Goal: Task Accomplishment & Management: Use online tool/utility

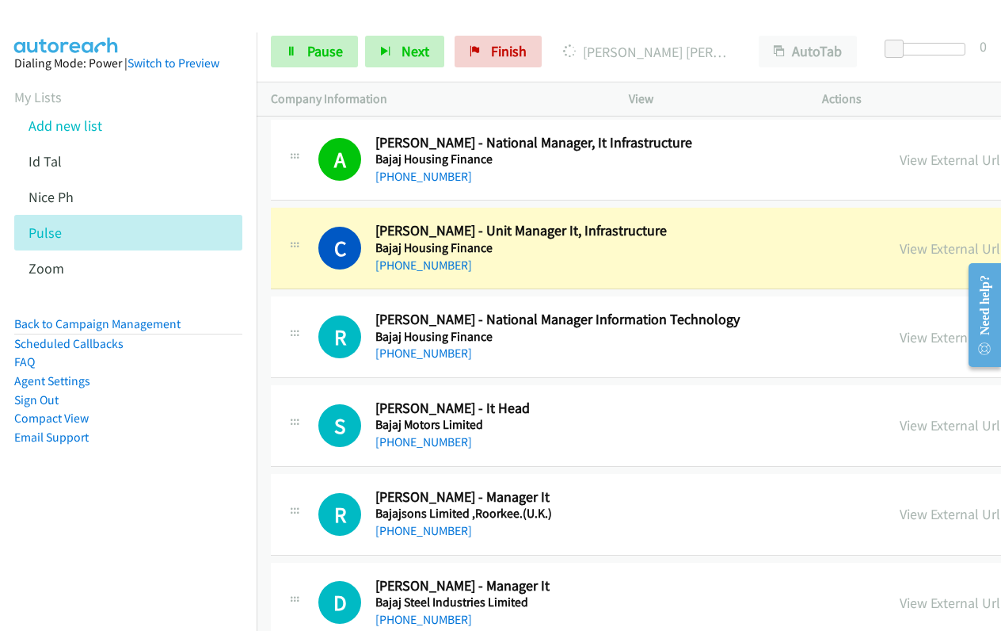
scroll to position [6500, 0]
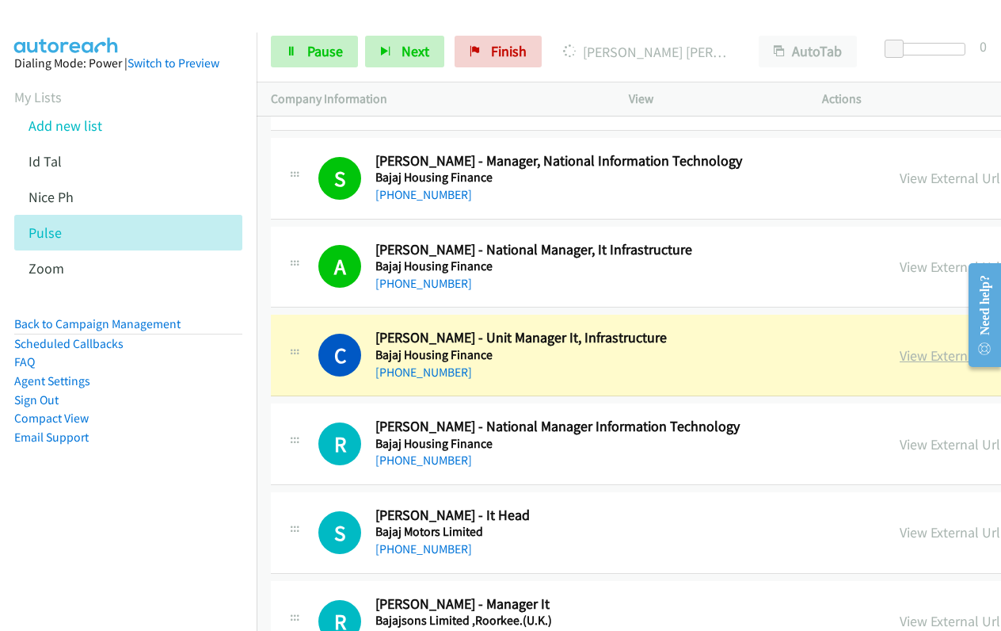
click at [900, 358] on link "View External Url" at bounding box center [950, 355] width 101 height 18
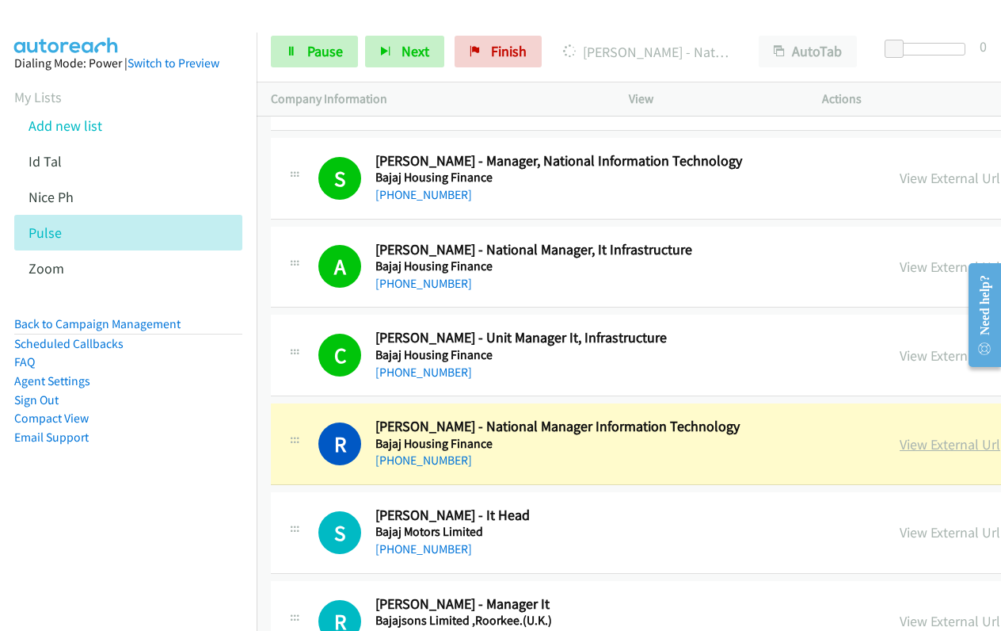
click at [900, 451] on link "View External Url" at bounding box center [950, 444] width 101 height 18
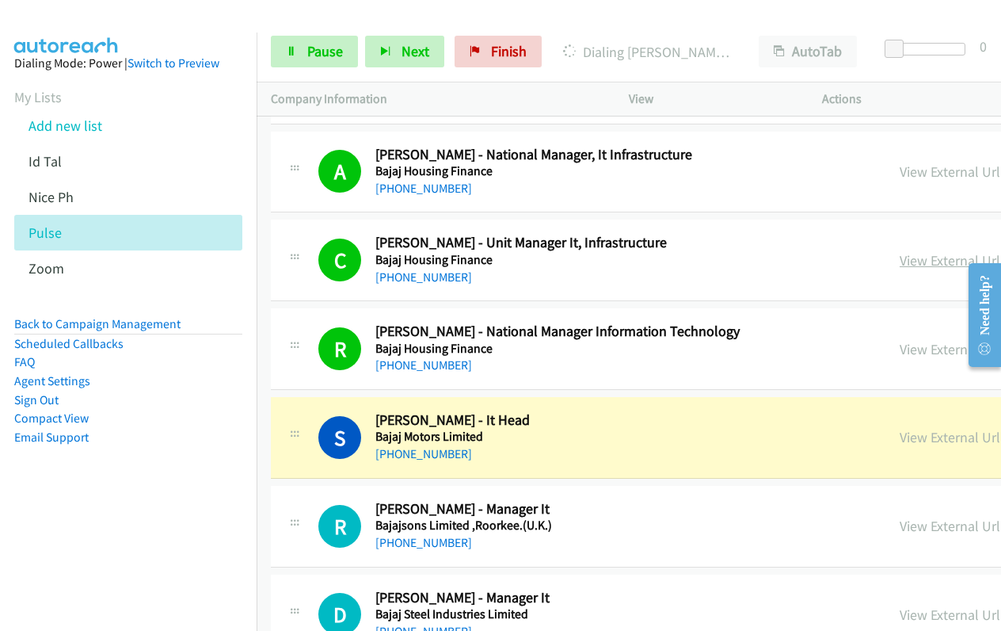
scroll to position [6817, 0]
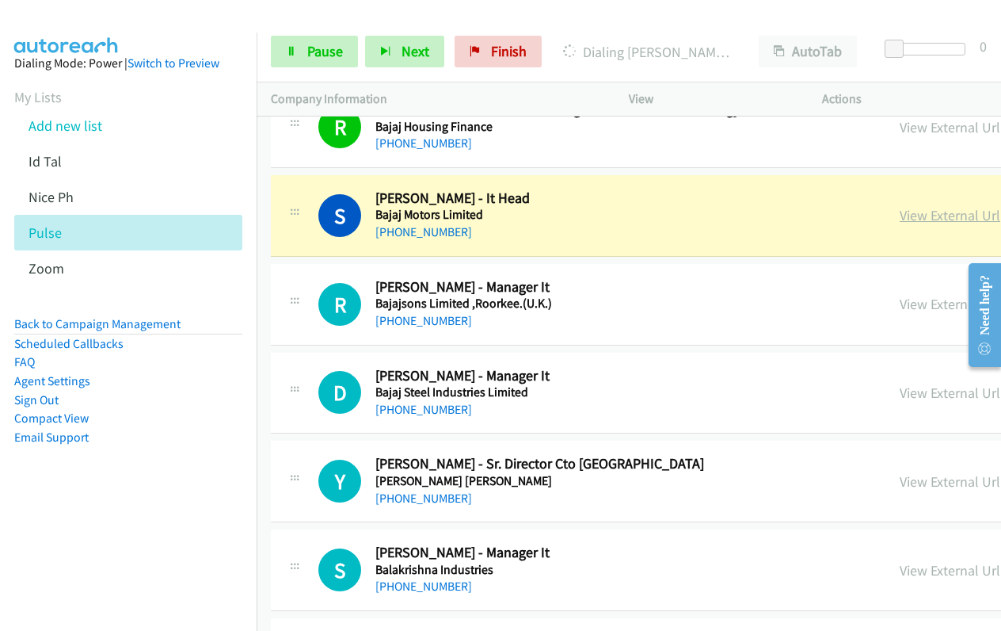
click at [900, 219] on link "View External Url" at bounding box center [950, 215] width 101 height 18
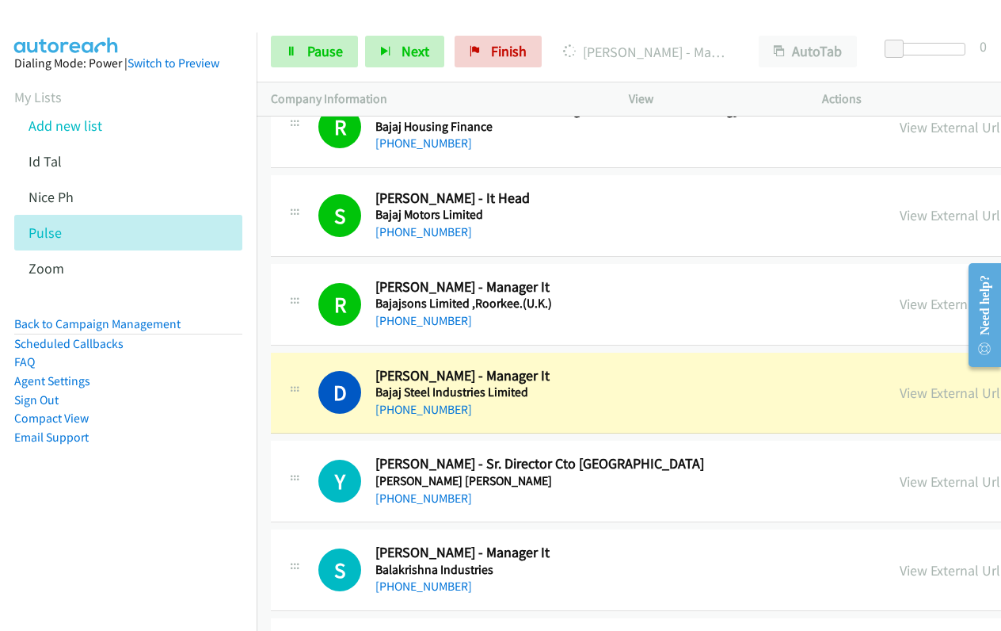
drag, startPoint x: 806, startPoint y: 394, endPoint x: 772, endPoint y: 383, distance: 35.6
click at [900, 394] on link "View External Url" at bounding box center [950, 392] width 101 height 18
click at [900, 398] on link "View External Url" at bounding box center [950, 392] width 101 height 18
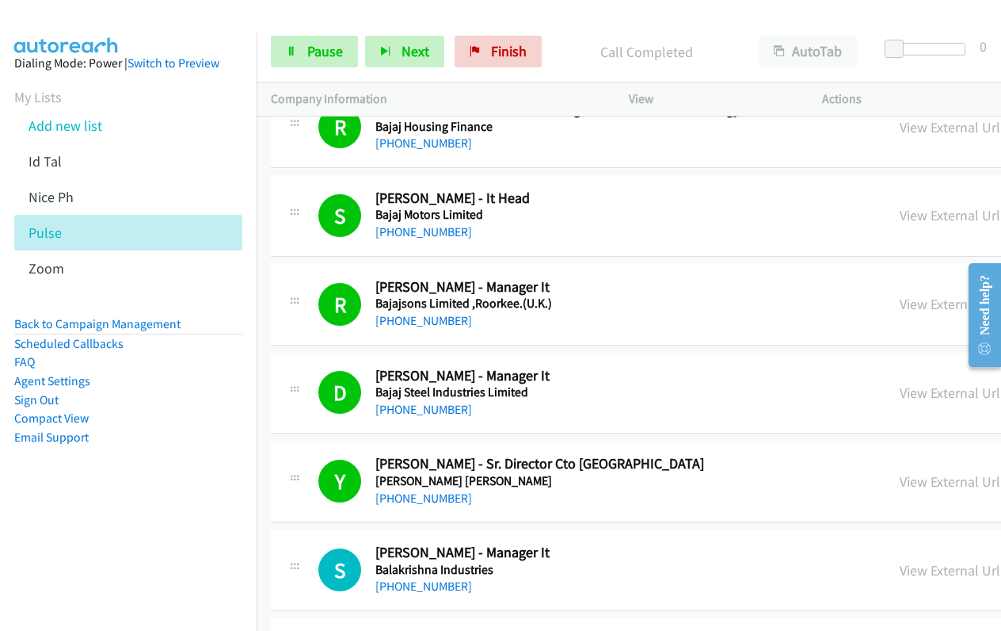
drag, startPoint x: 839, startPoint y: 482, endPoint x: 687, endPoint y: 390, distance: 177.7
click at [900, 482] on link "View External Url" at bounding box center [950, 481] width 101 height 18
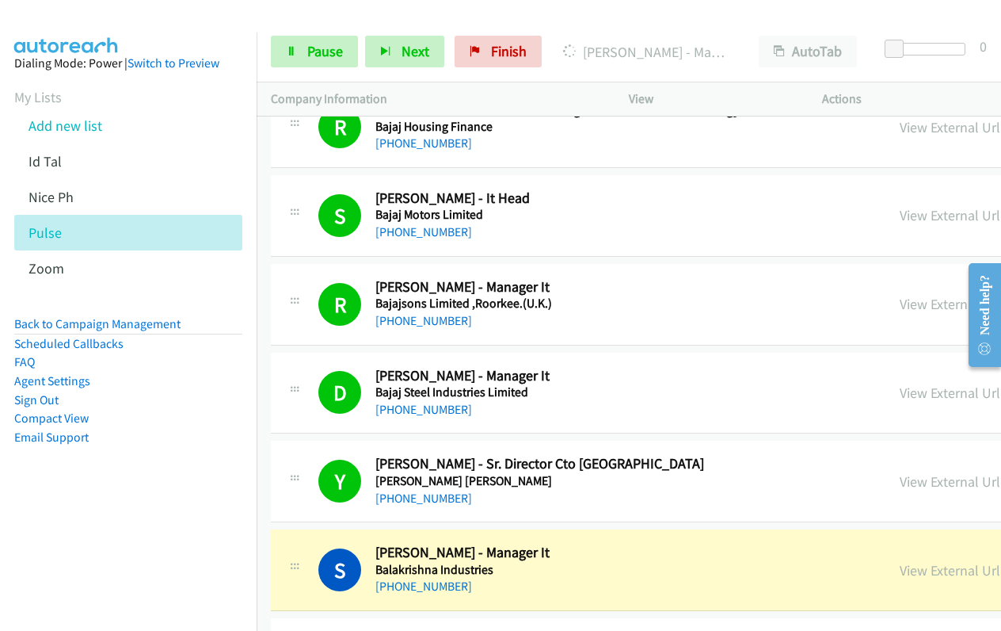
scroll to position [7054, 0]
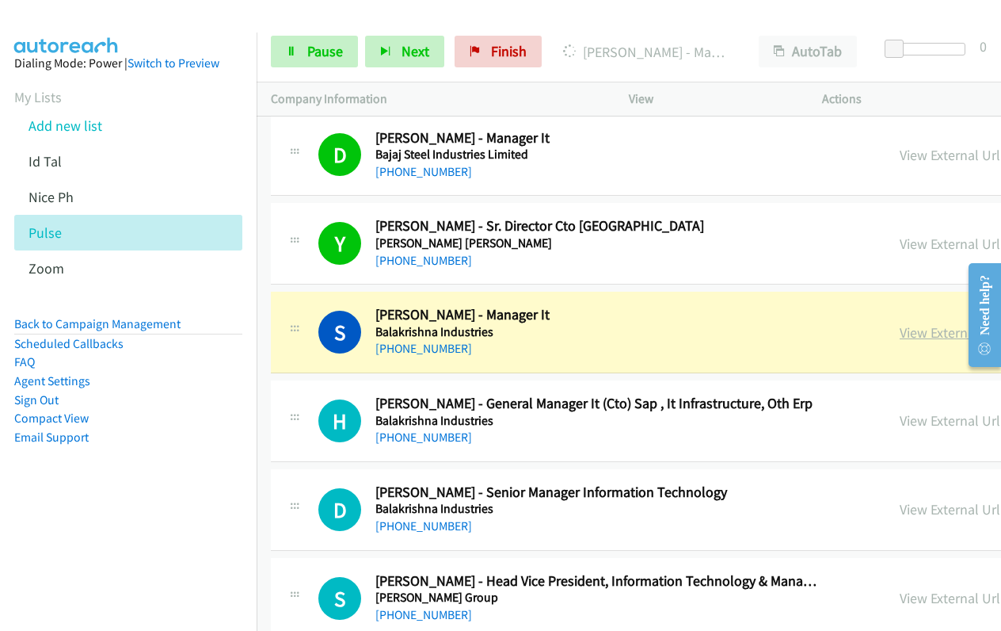
click at [900, 334] on link "View External Url" at bounding box center [950, 332] width 101 height 18
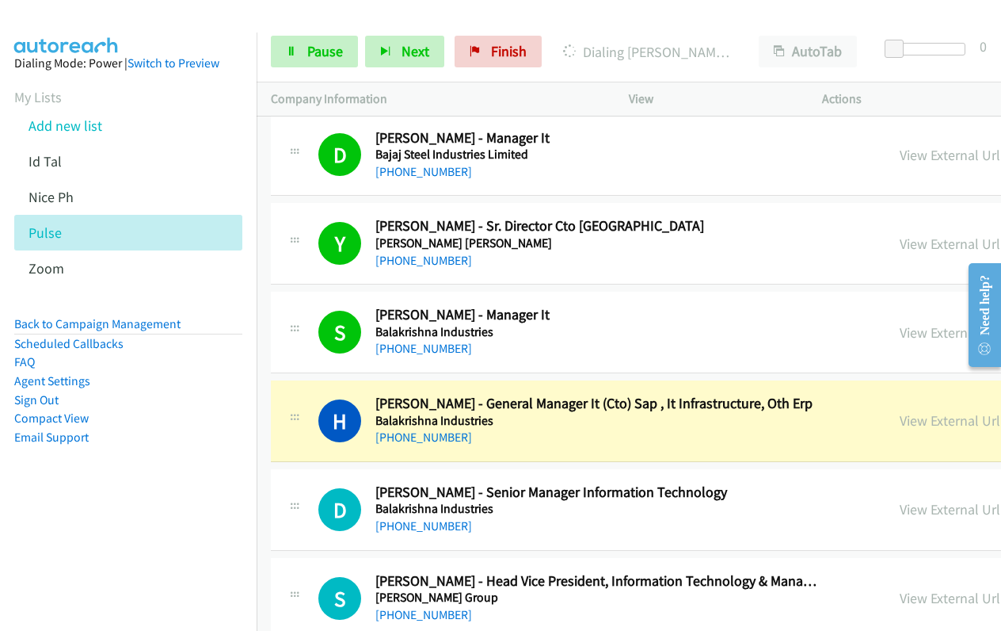
scroll to position [7213, 0]
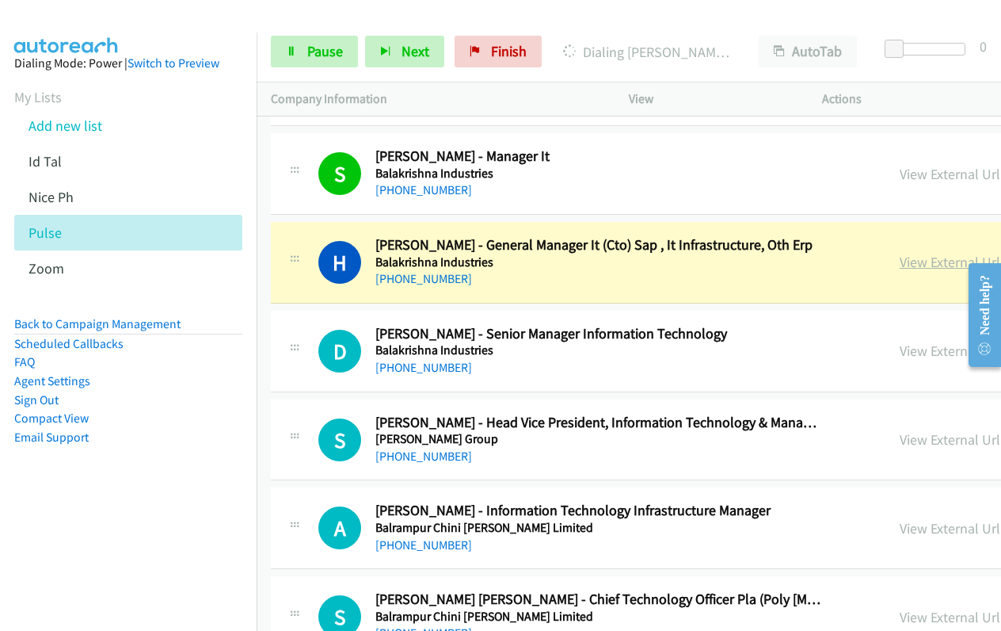
click at [900, 263] on link "View External Url" at bounding box center [950, 262] width 101 height 18
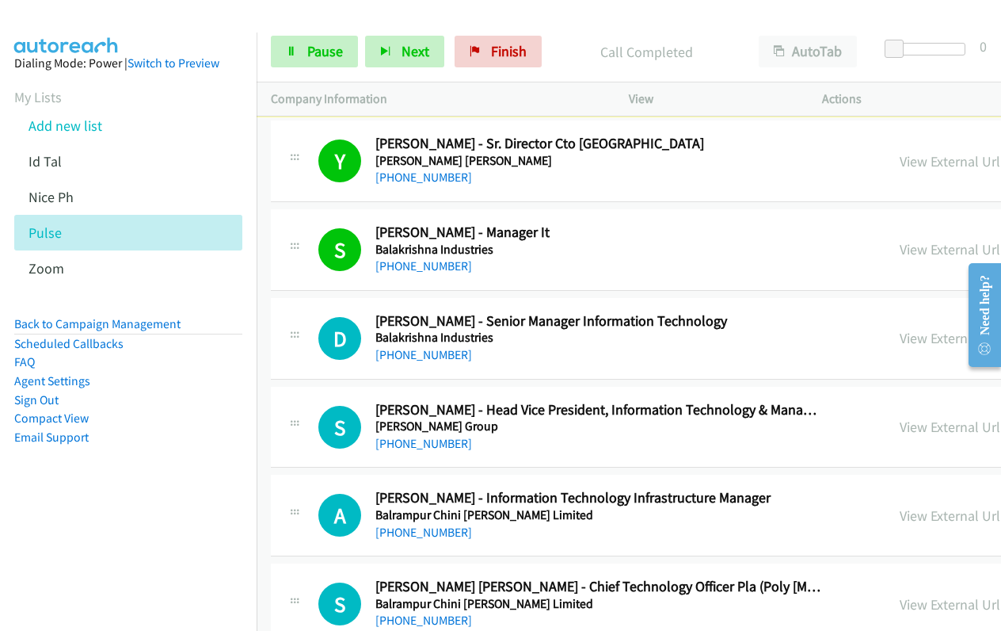
scroll to position [7285, 0]
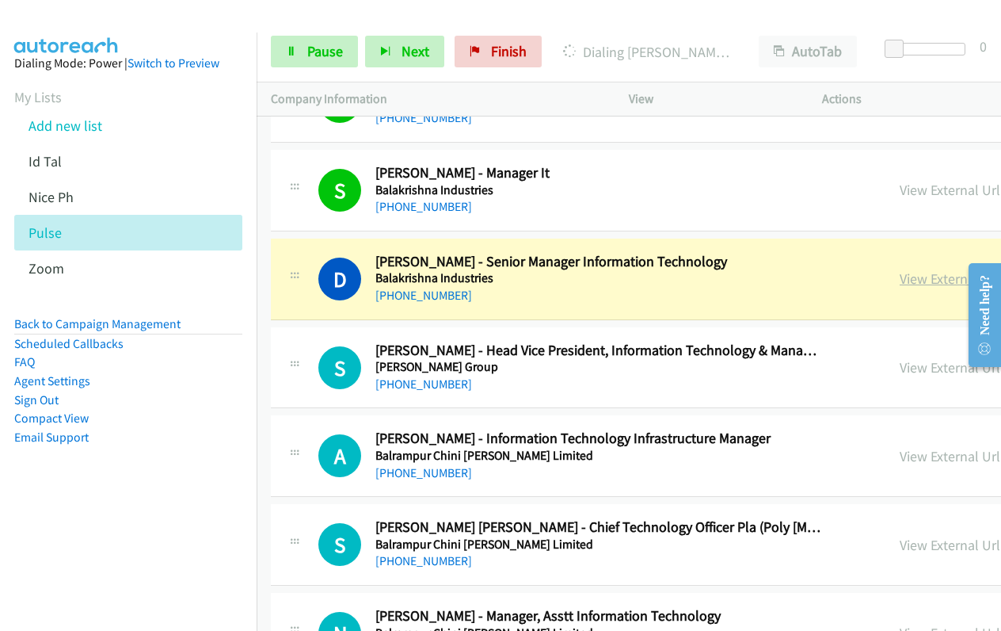
click at [900, 280] on link "View External Url" at bounding box center [950, 278] width 101 height 18
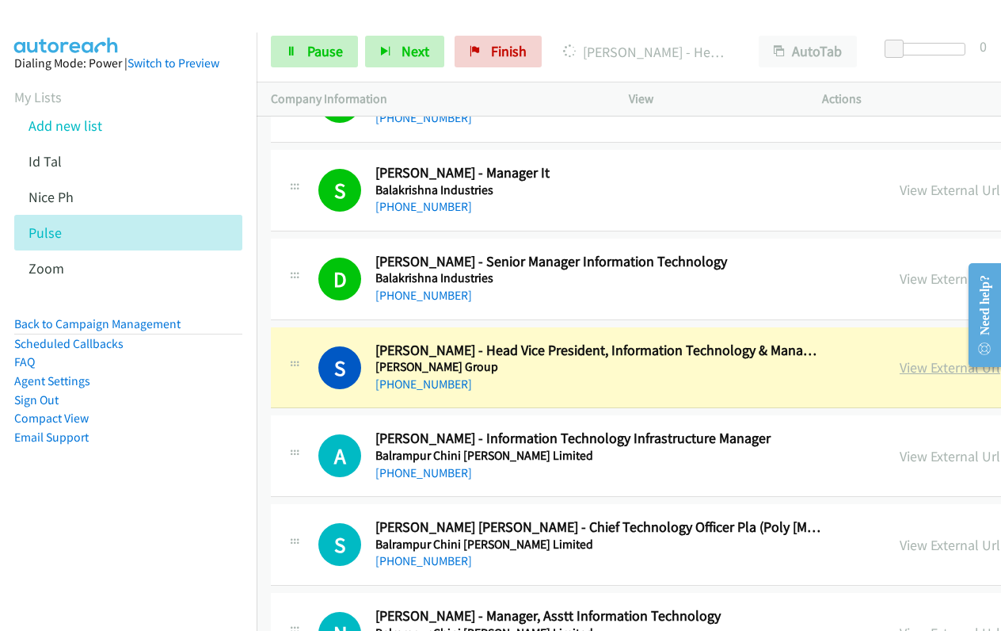
click at [900, 366] on link "View External Url" at bounding box center [950, 367] width 101 height 18
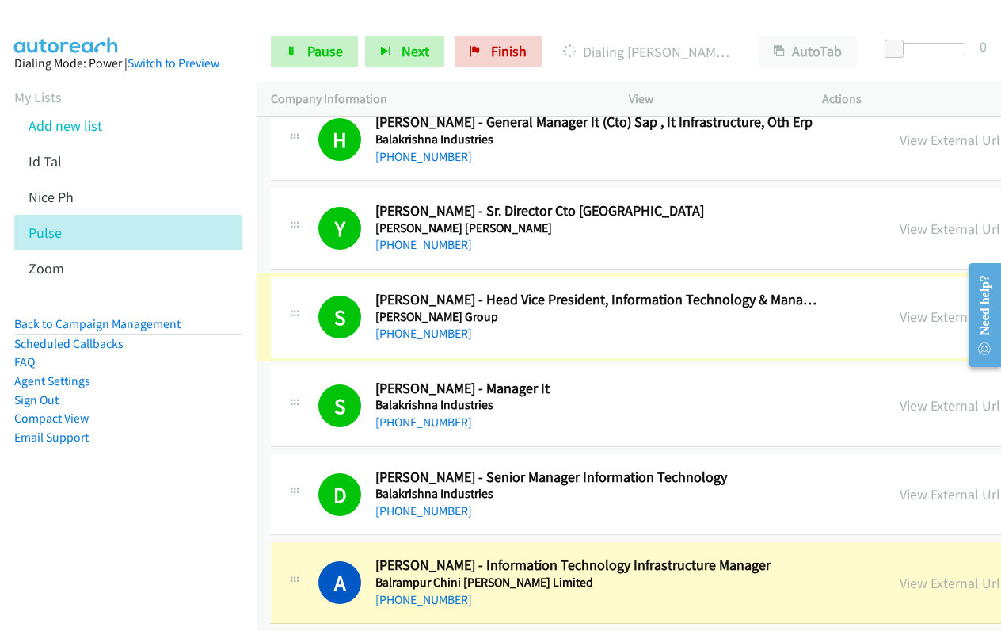
scroll to position [7396, 0]
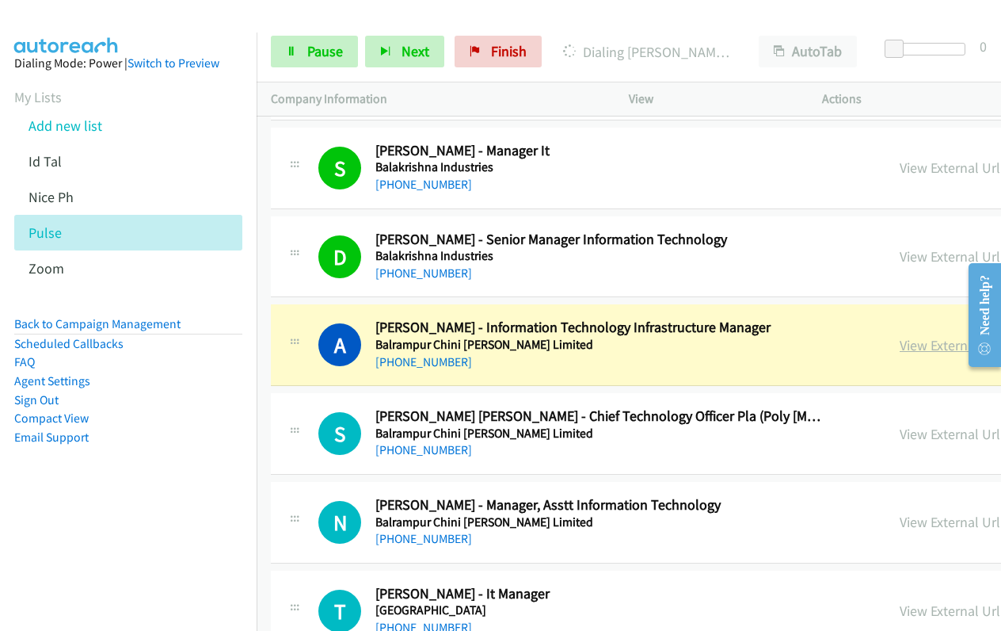
click at [900, 348] on link "View External Url" at bounding box center [950, 345] width 101 height 18
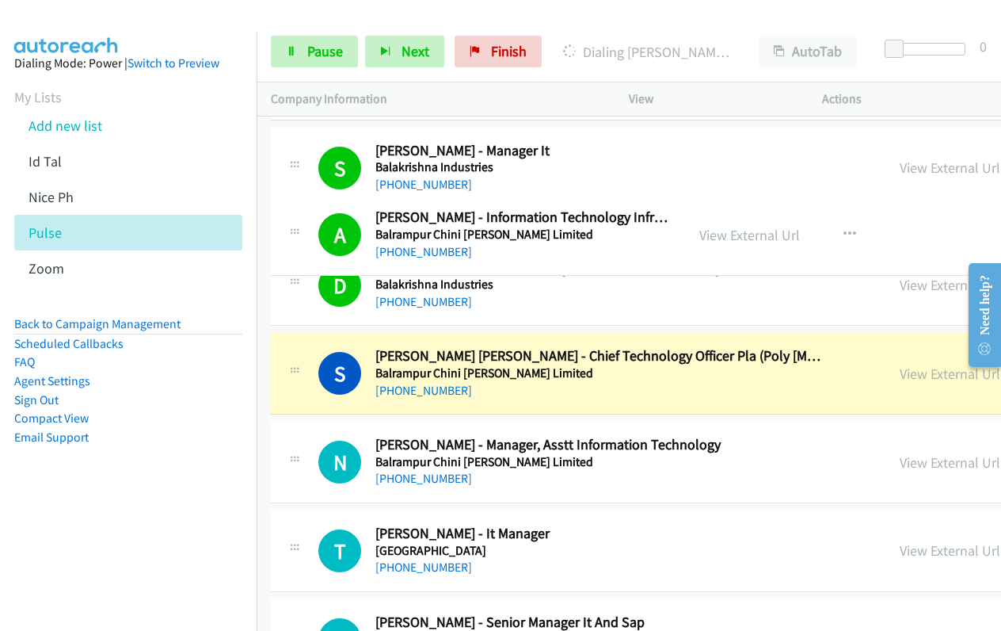
drag, startPoint x: 662, startPoint y: 238, endPoint x: 861, endPoint y: 115, distance: 233.7
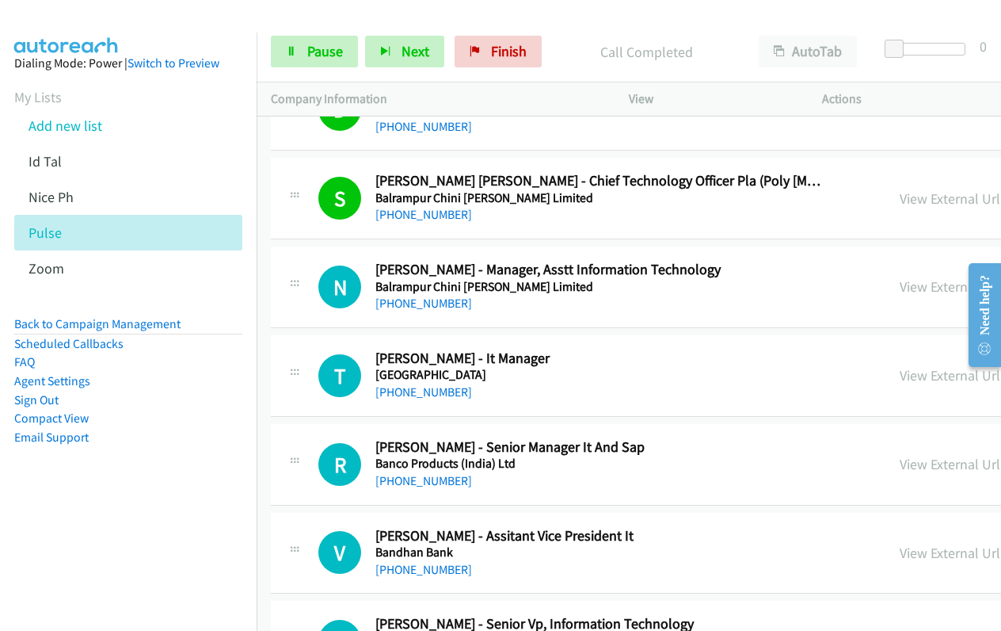
scroll to position [7633, 0]
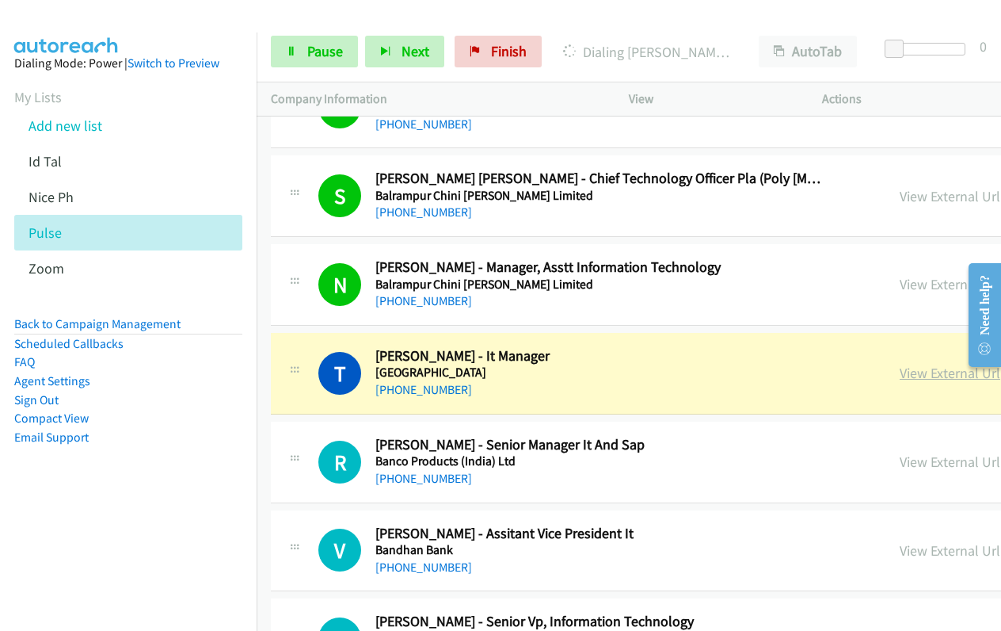
click at [900, 373] on link "View External Url" at bounding box center [950, 373] width 101 height 18
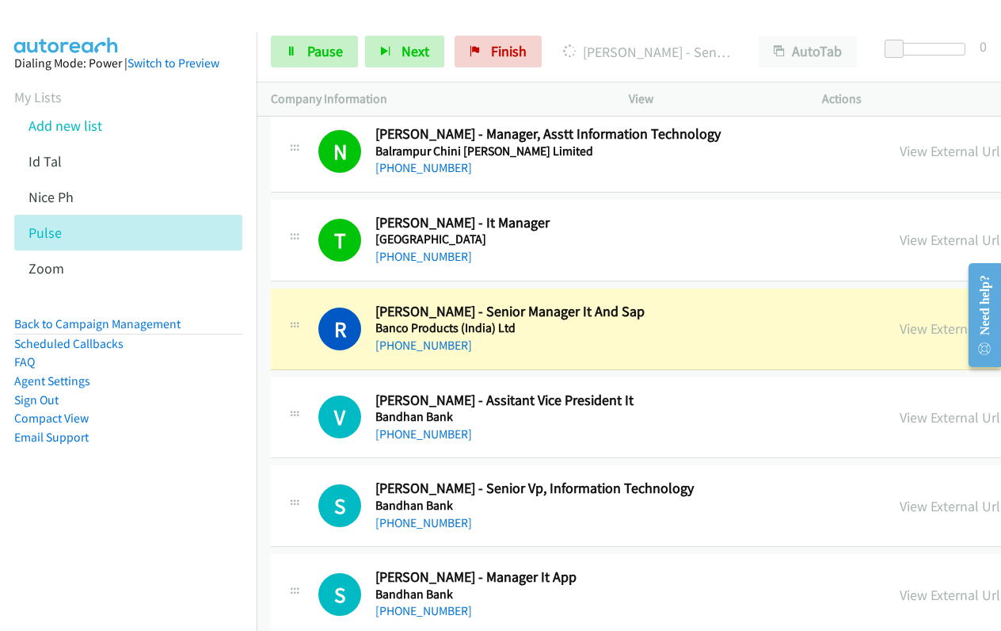
scroll to position [7792, 0]
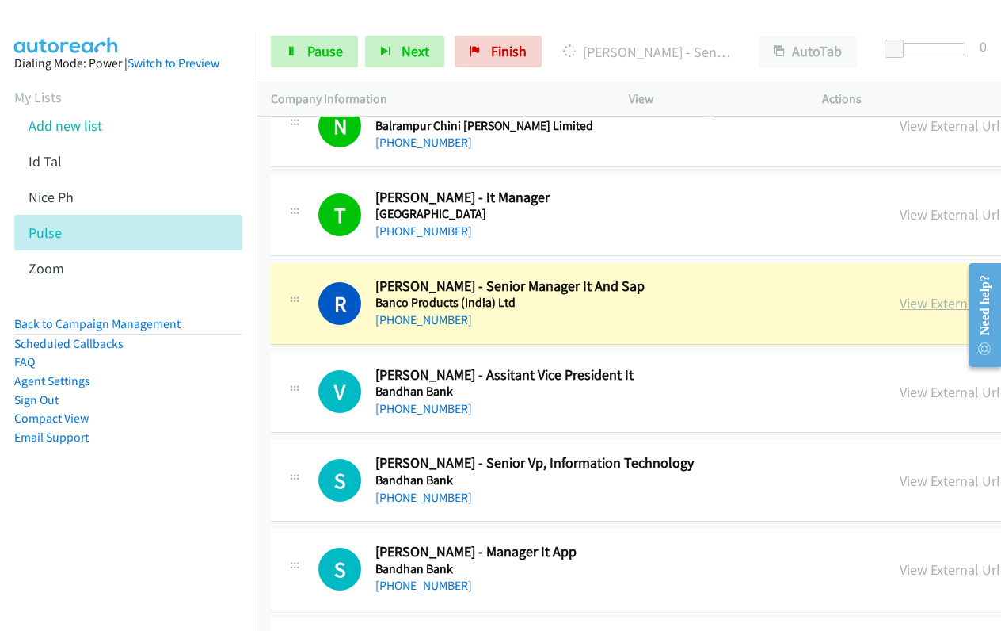
click at [900, 300] on link "View External Url" at bounding box center [950, 303] width 101 height 18
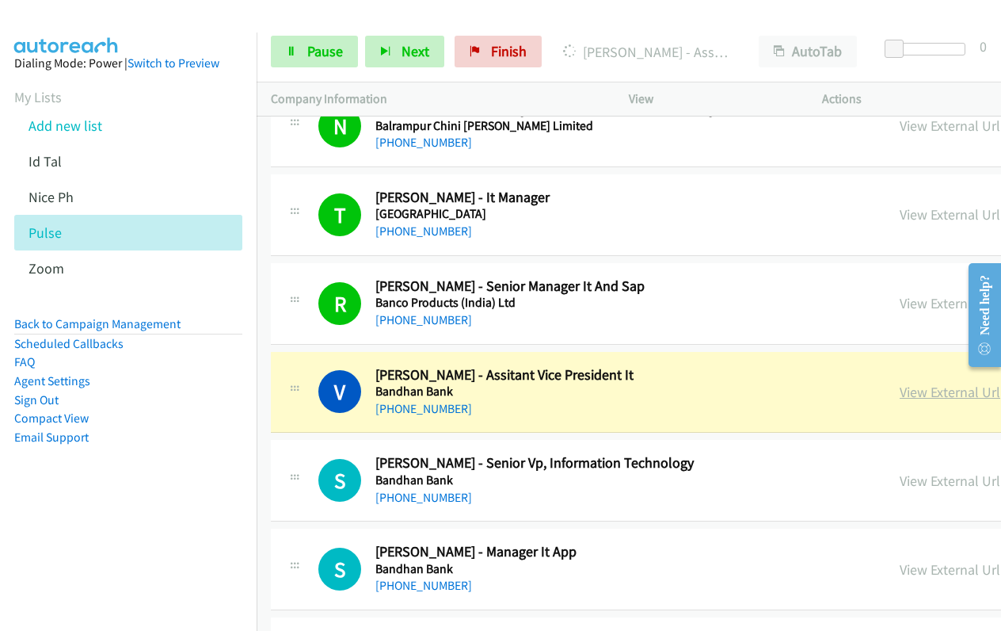
click at [900, 395] on link "View External Url" at bounding box center [950, 392] width 101 height 18
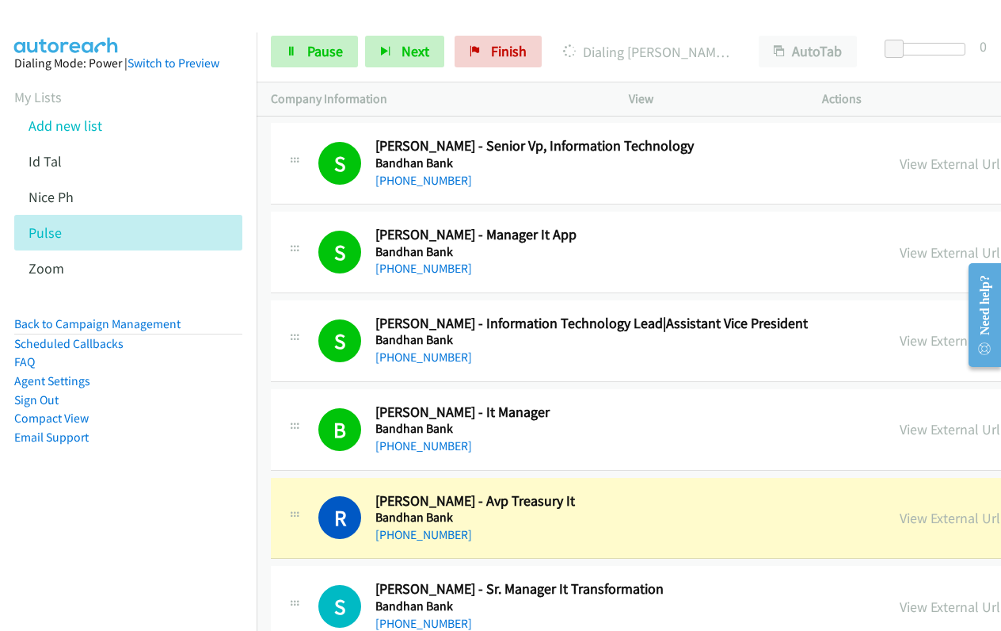
scroll to position [8346, 0]
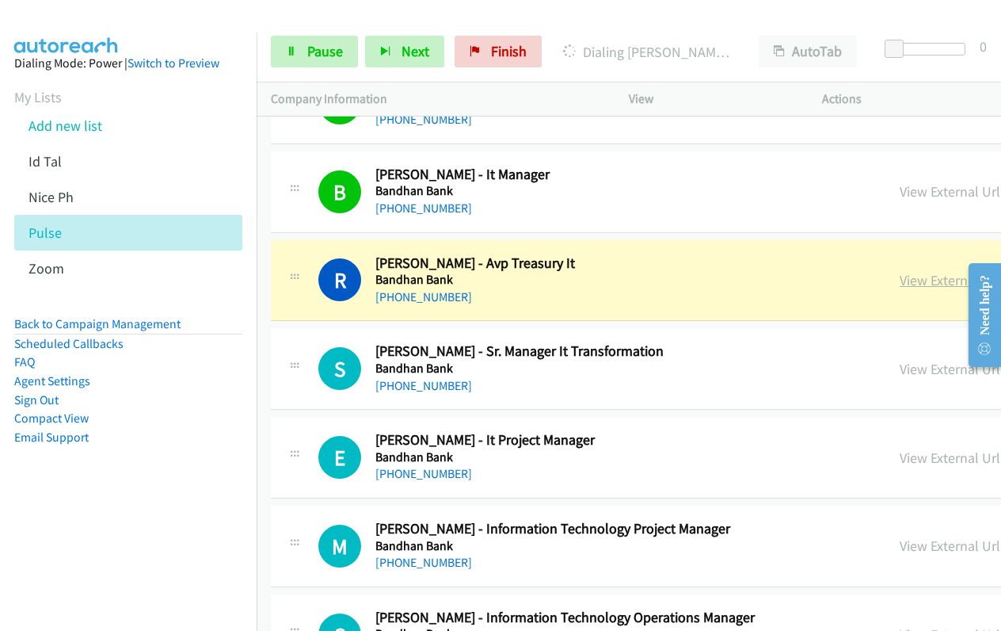
click at [900, 286] on link "View External Url" at bounding box center [950, 280] width 101 height 18
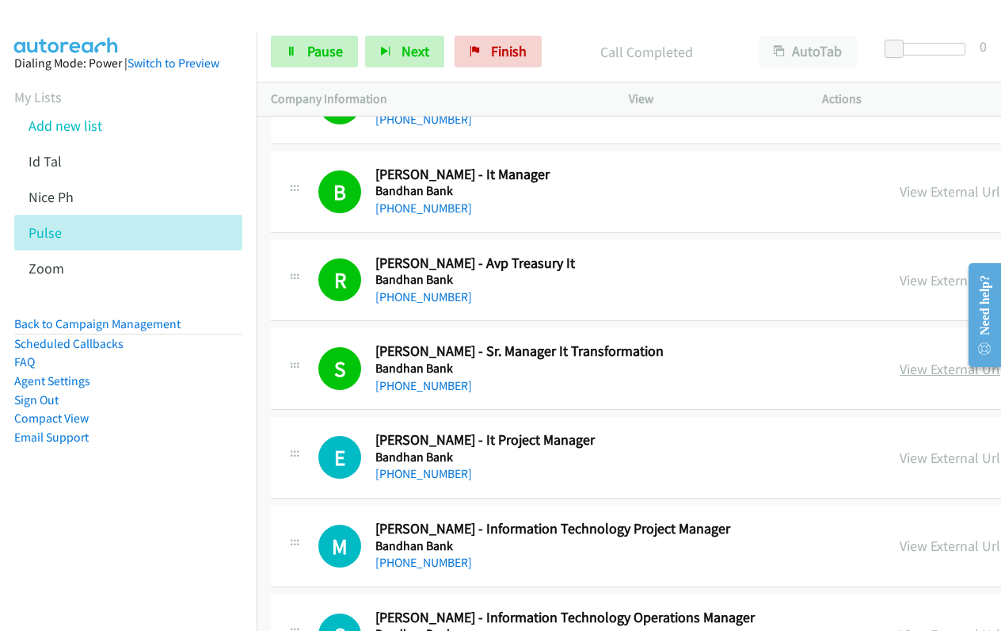
click at [900, 370] on link "View External Url" at bounding box center [950, 369] width 101 height 18
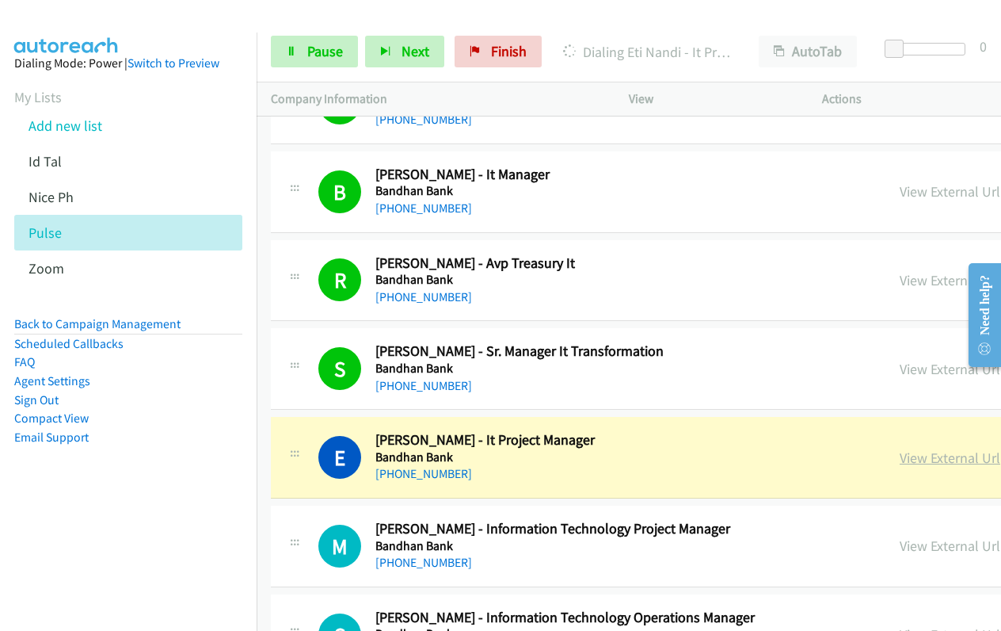
click at [900, 456] on link "View External Url" at bounding box center [950, 457] width 101 height 18
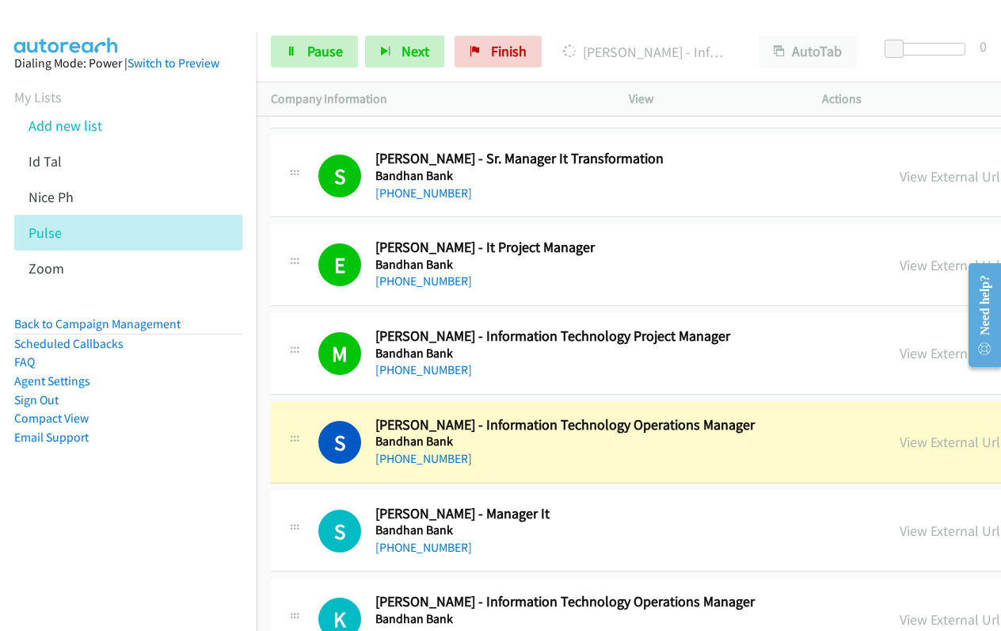
scroll to position [8584, 0]
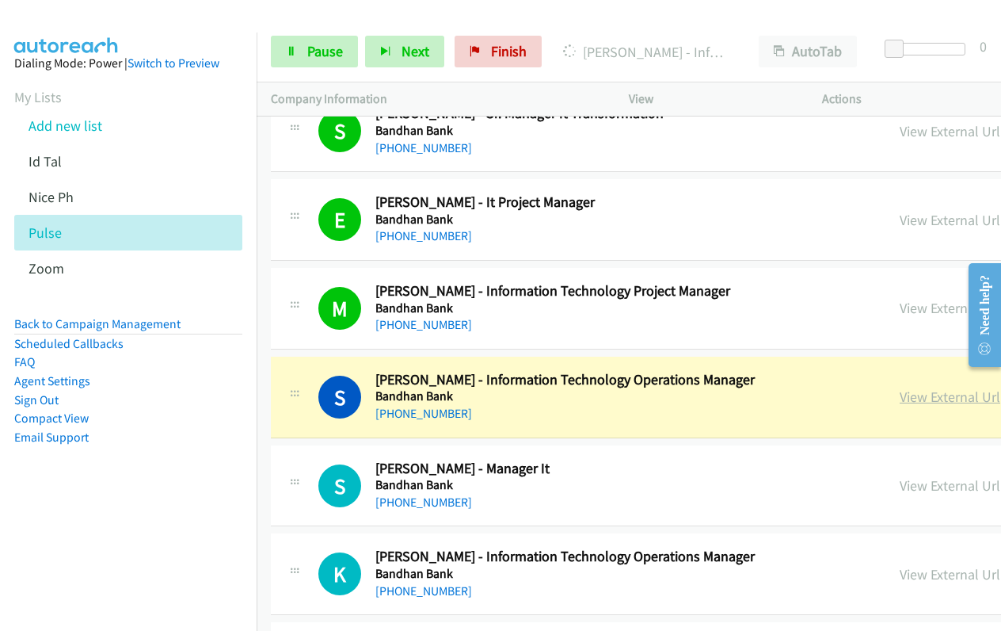
click at [900, 395] on link "View External Url" at bounding box center [950, 396] width 101 height 18
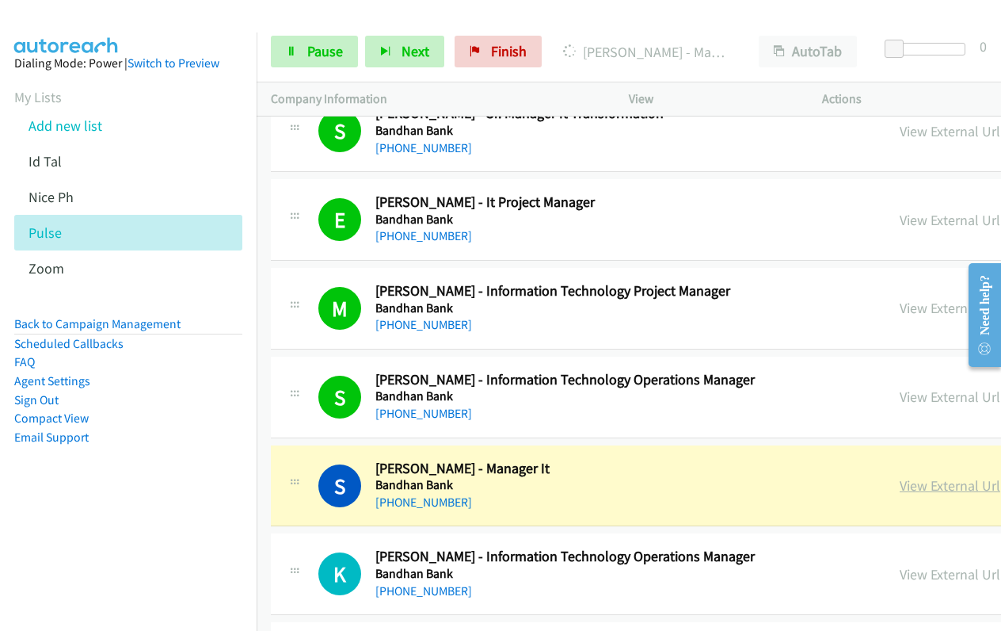
click at [900, 482] on link "View External Url" at bounding box center [950, 485] width 101 height 18
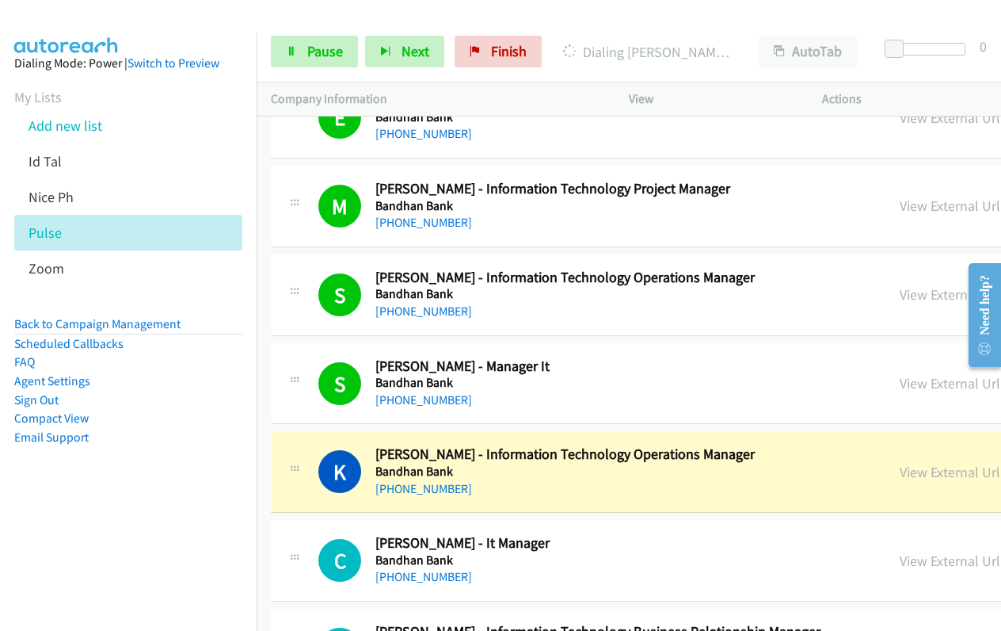
scroll to position [8743, 0]
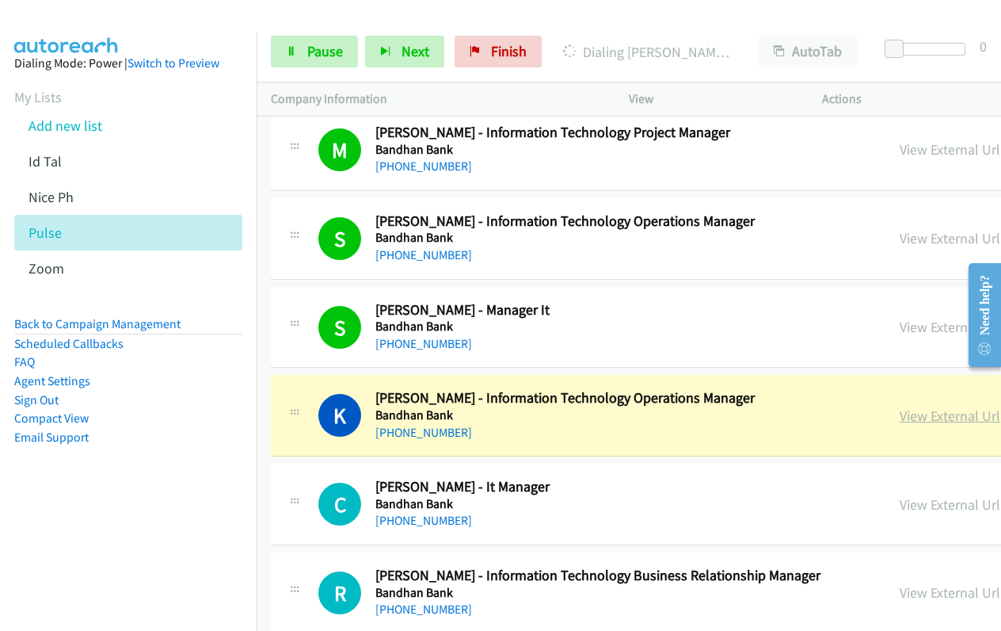
click at [900, 418] on link "View External Url" at bounding box center [950, 415] width 101 height 18
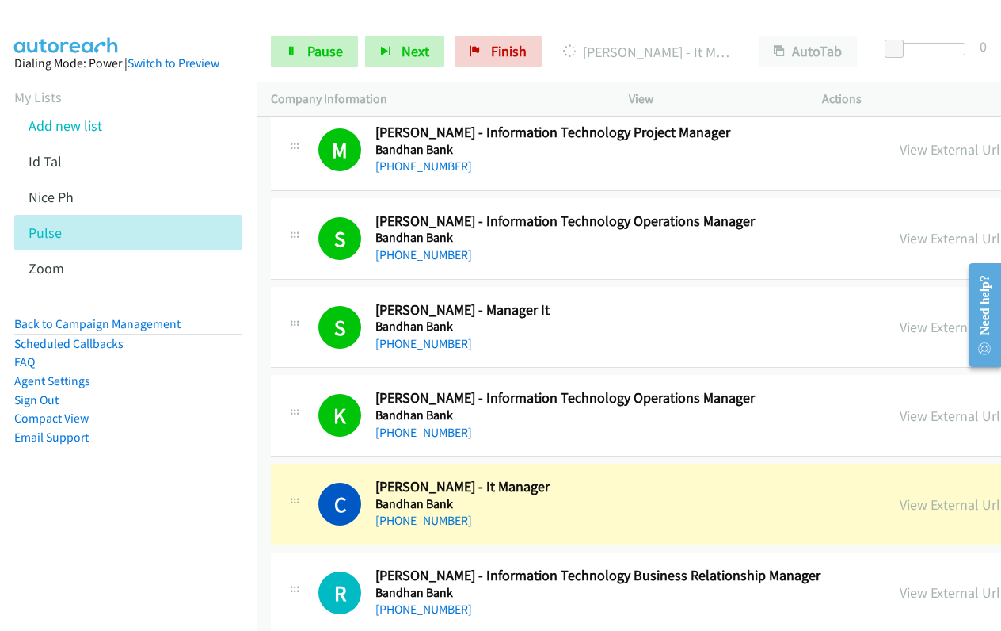
scroll to position [8980, 0]
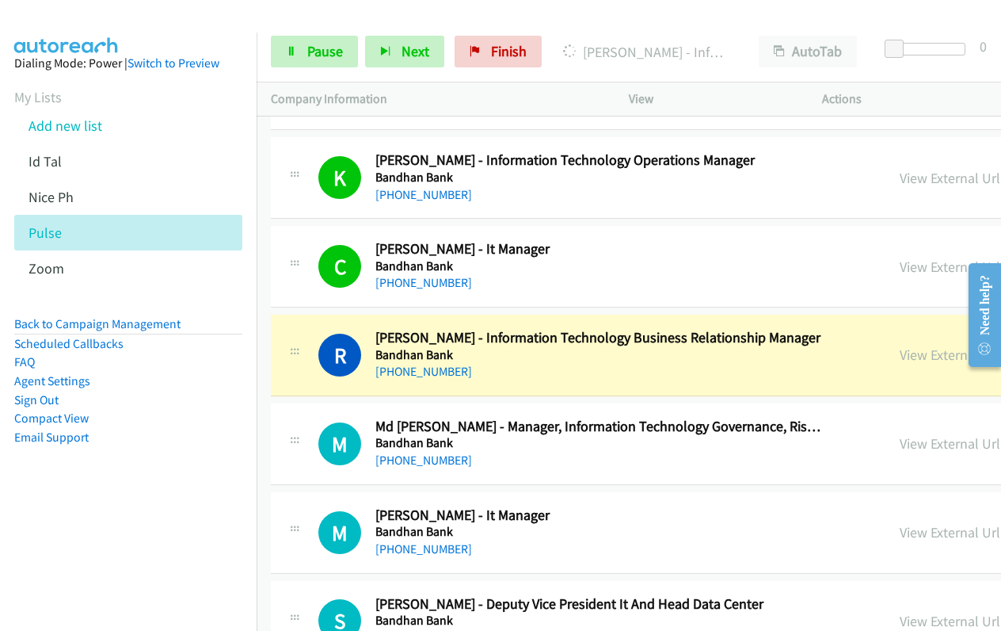
drag, startPoint x: 795, startPoint y: 355, endPoint x: 945, endPoint y: 327, distance: 153.1
click at [900, 356] on link "View External Url" at bounding box center [950, 354] width 101 height 18
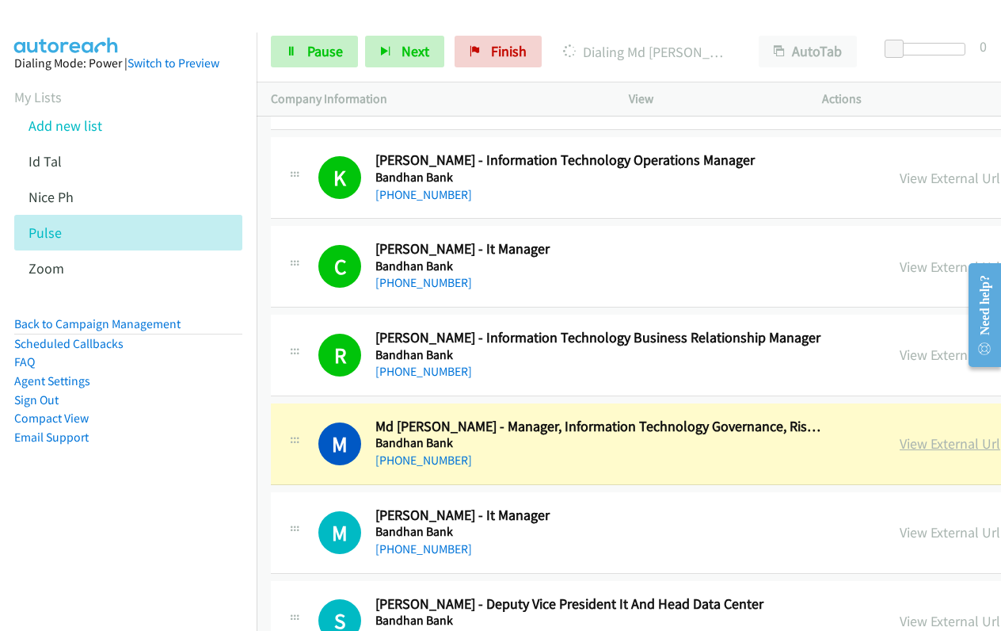
click at [900, 443] on link "View External Url" at bounding box center [950, 443] width 101 height 18
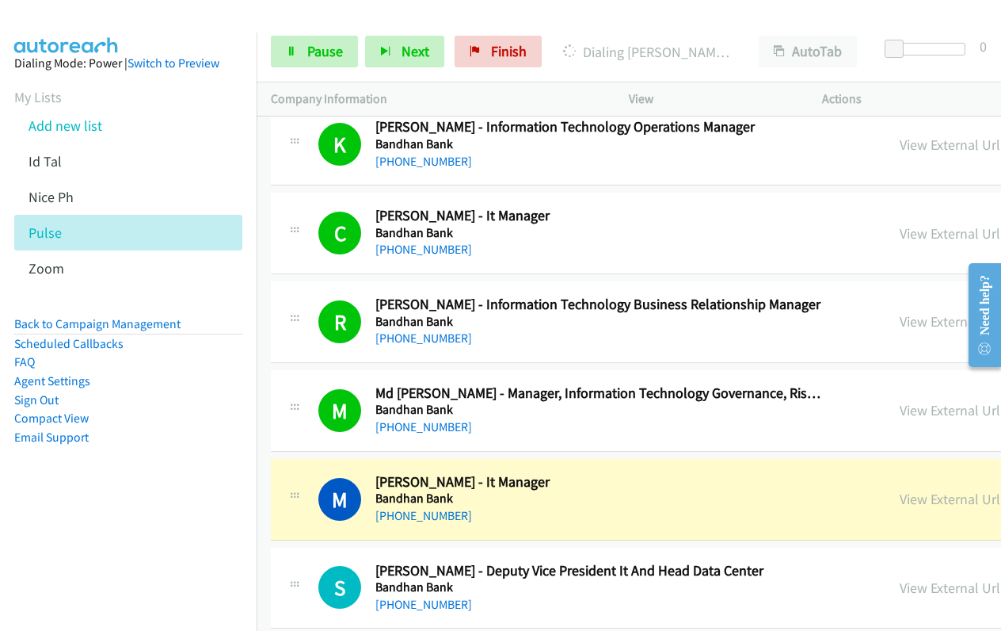
scroll to position [9218, 0]
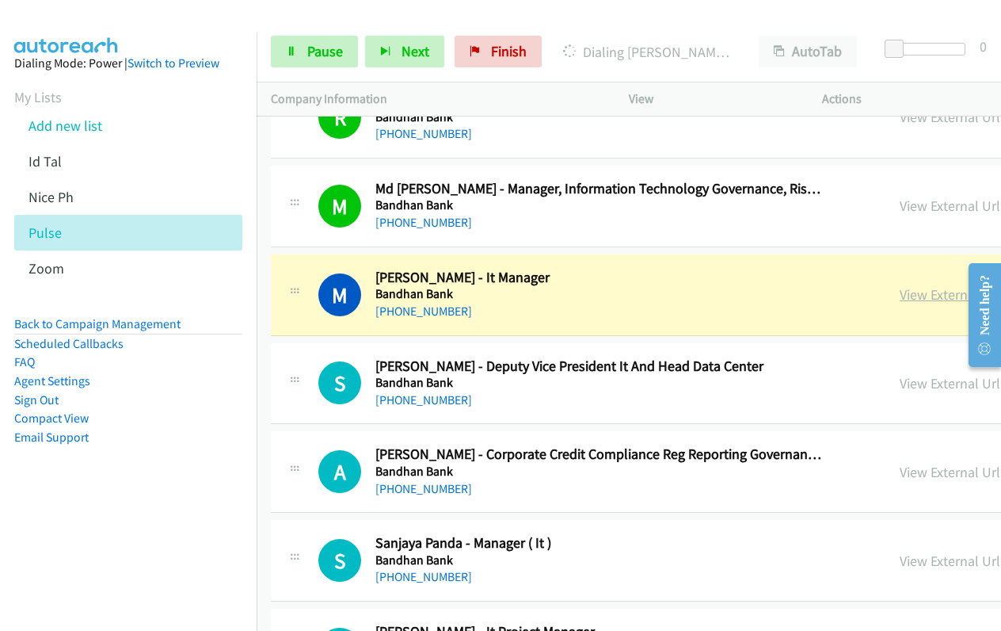
click at [900, 299] on link "View External Url" at bounding box center [950, 294] width 101 height 18
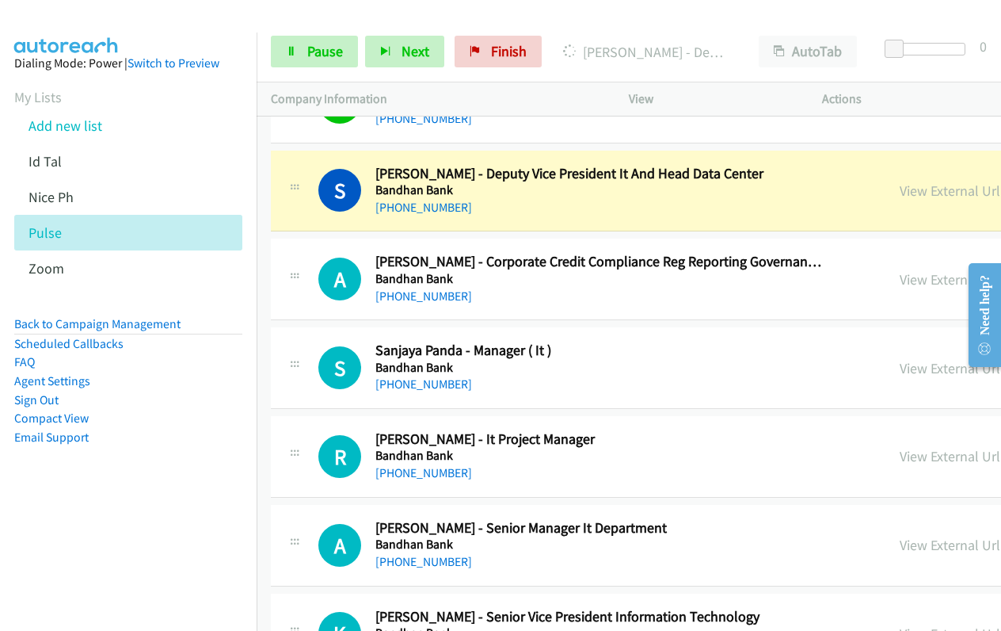
scroll to position [9424, 0]
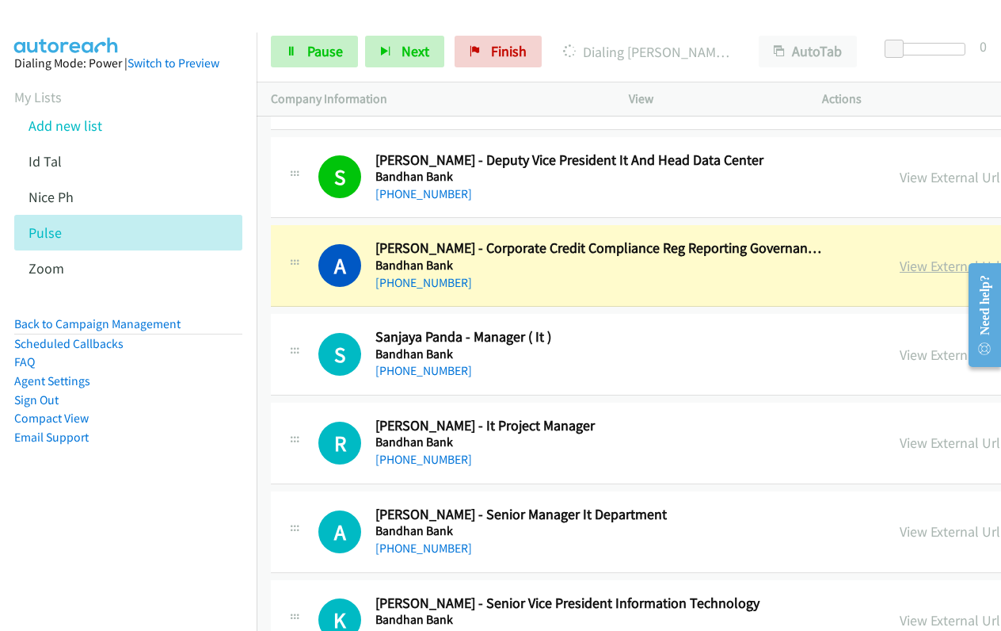
click at [900, 269] on link "View External Url" at bounding box center [950, 266] width 101 height 18
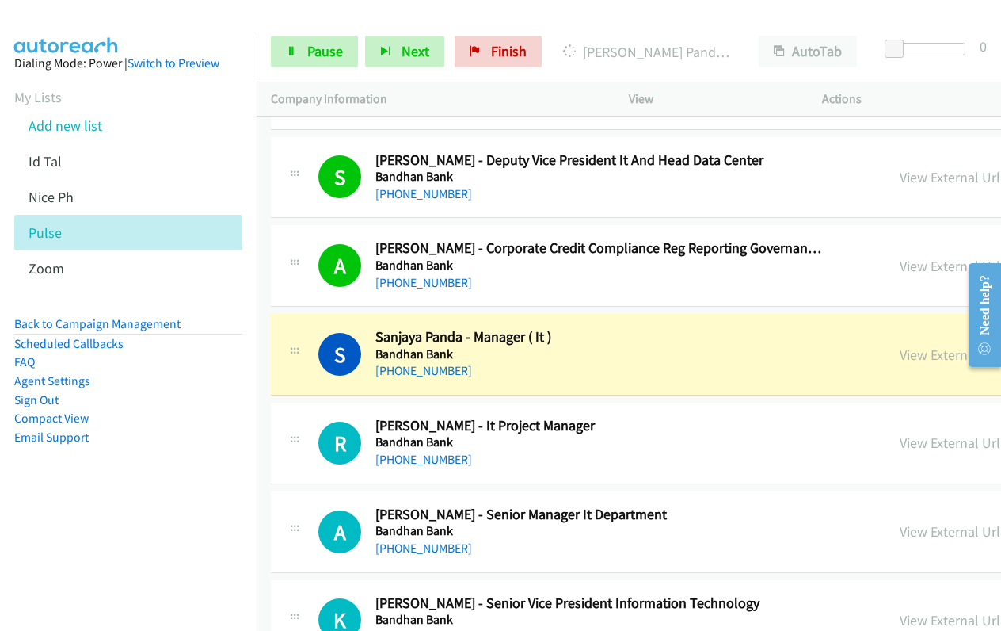
click at [900, 344] on div "View External Url" at bounding box center [950, 354] width 101 height 21
click at [900, 353] on link "View External Url" at bounding box center [950, 354] width 101 height 18
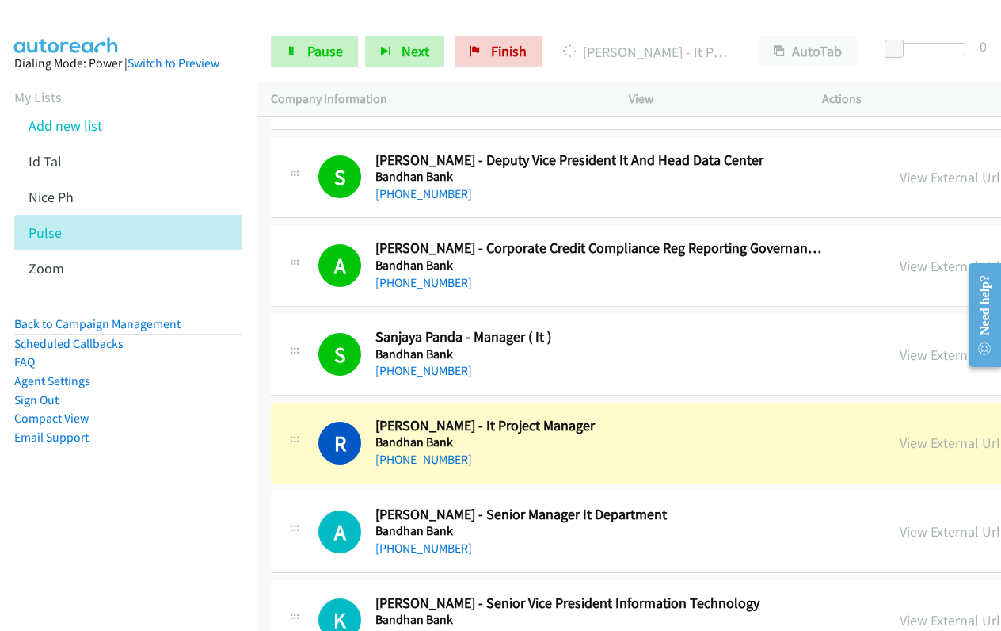
click at [900, 437] on link "View External Url" at bounding box center [950, 442] width 101 height 18
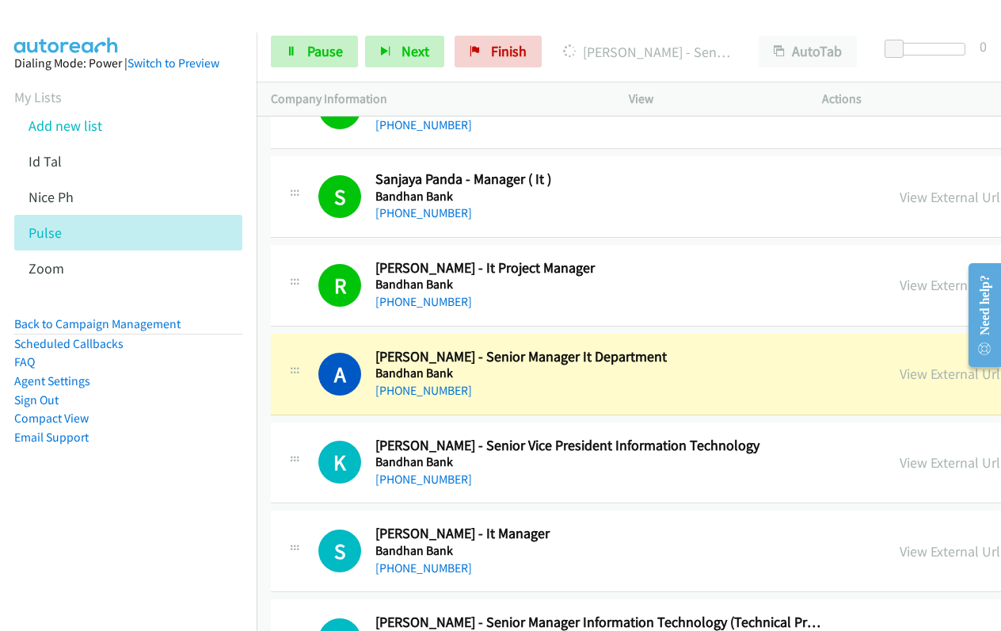
scroll to position [9582, 0]
click at [900, 371] on link "View External Url" at bounding box center [950, 373] width 101 height 18
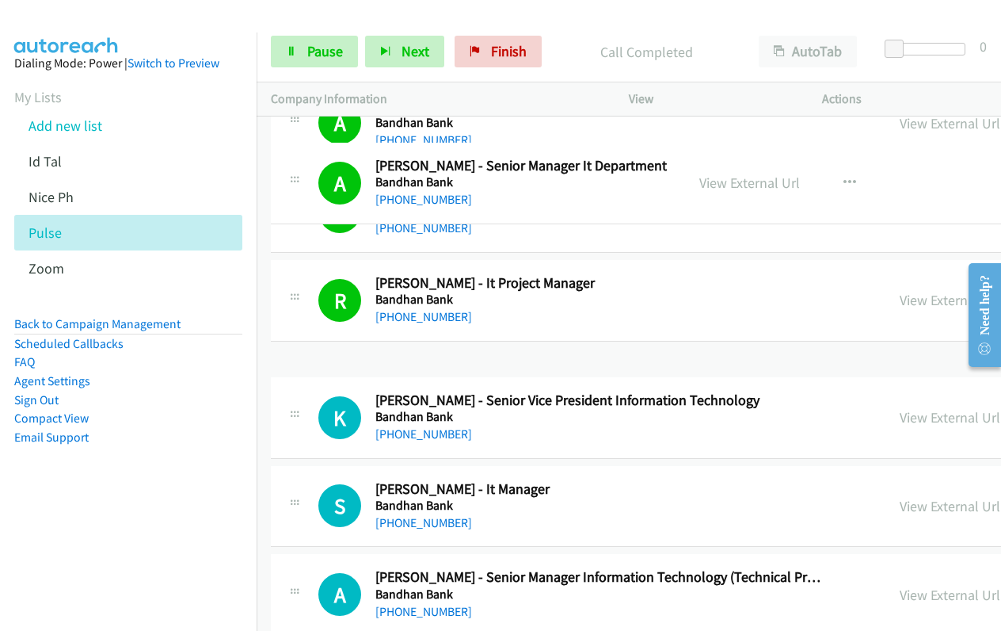
scroll to position [9551, 0]
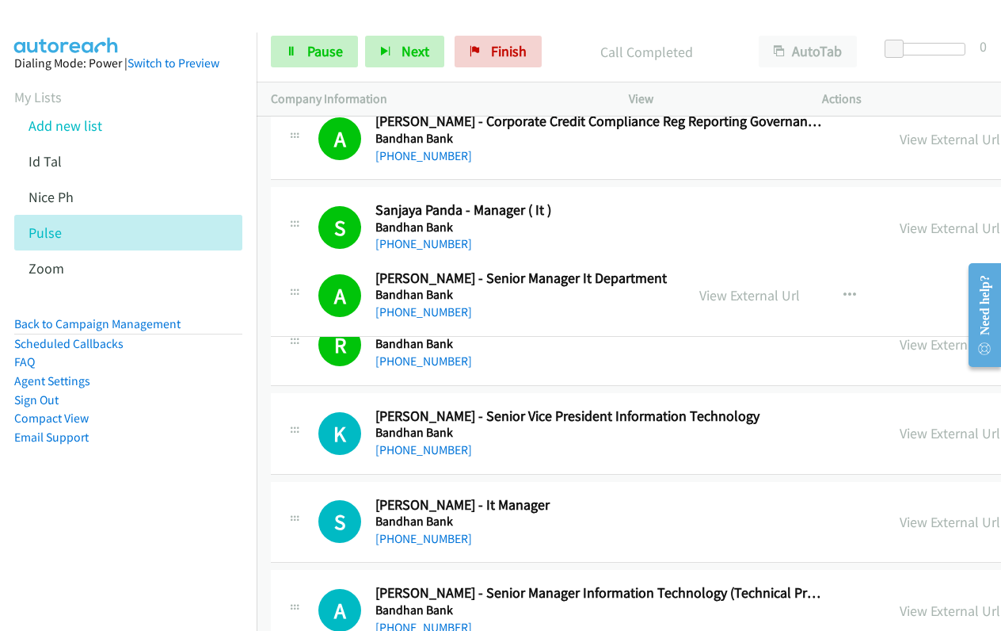
drag, startPoint x: 693, startPoint y: 293, endPoint x: 685, endPoint y: 262, distance: 32.1
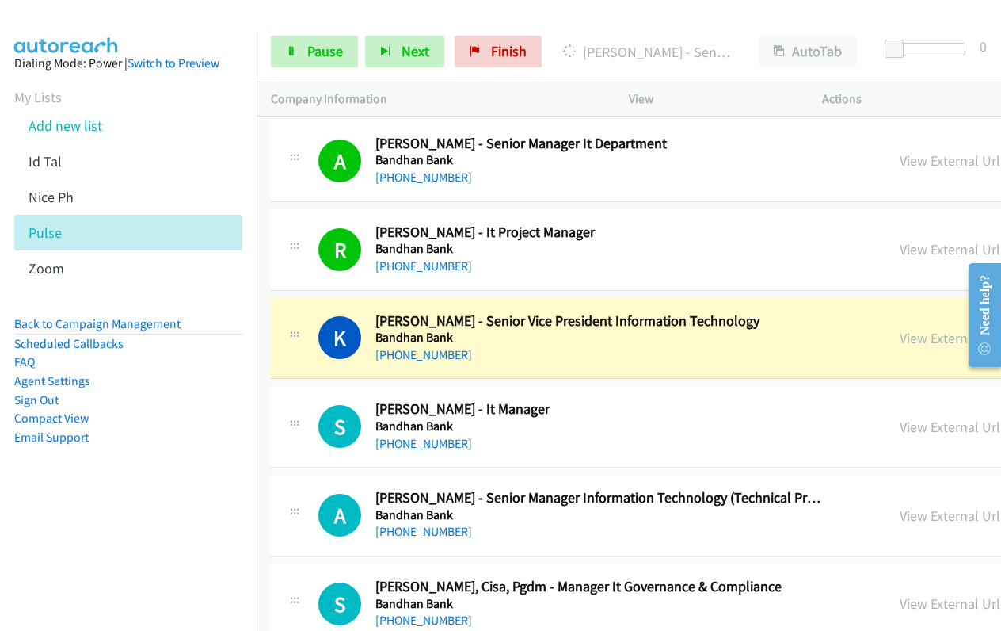
scroll to position [9709, 0]
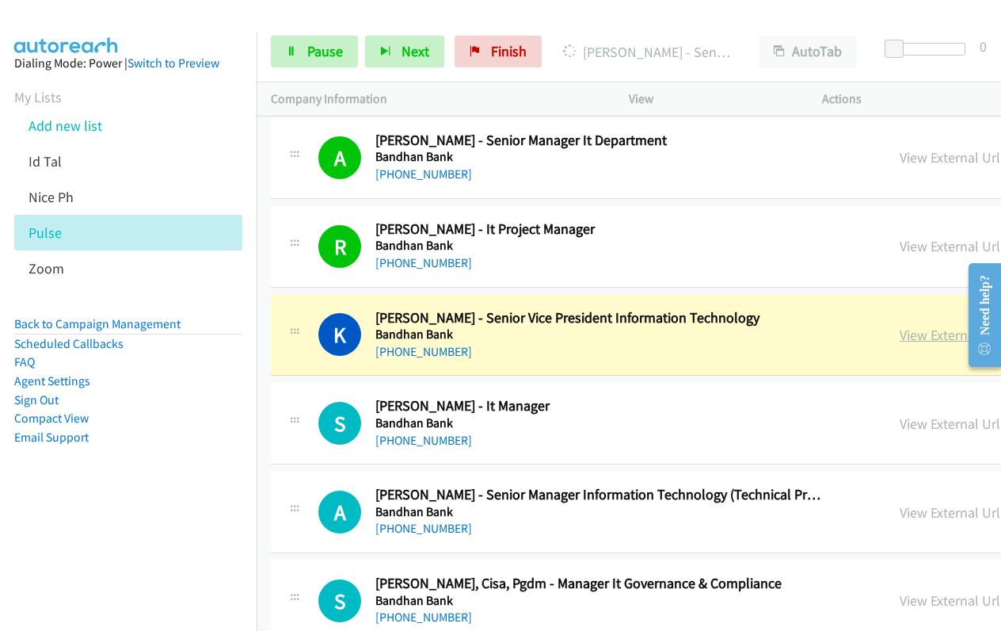
click at [900, 331] on link "View External Url" at bounding box center [950, 335] width 101 height 18
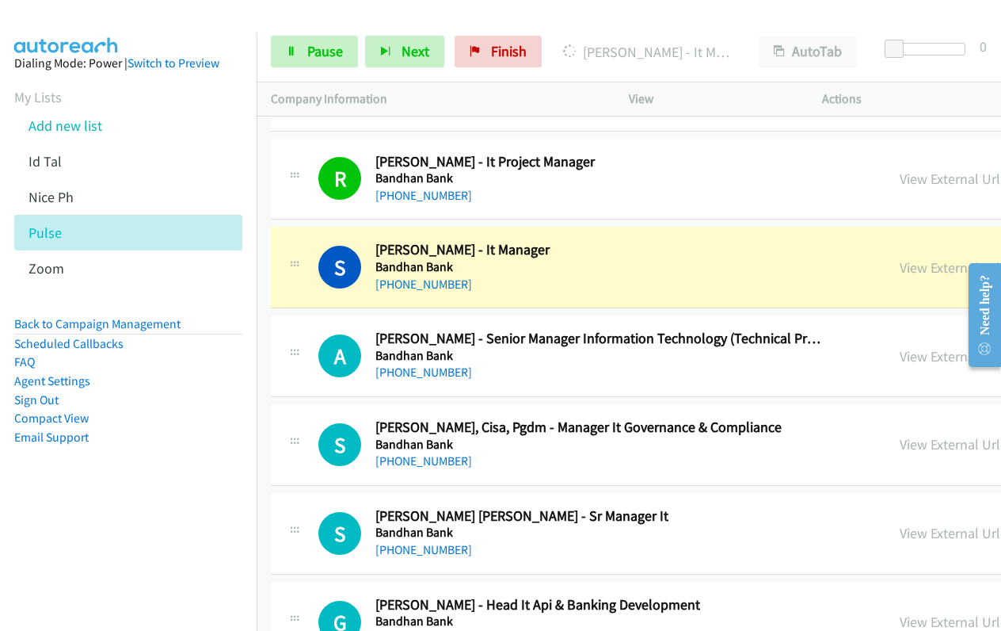
scroll to position [9883, 0]
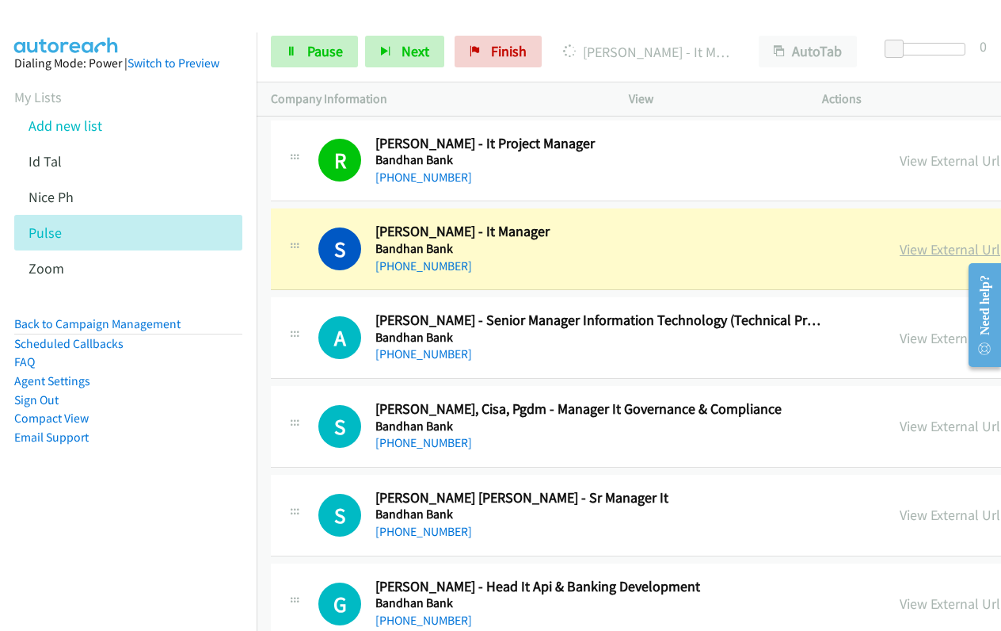
click at [900, 250] on link "View External Url" at bounding box center [950, 249] width 101 height 18
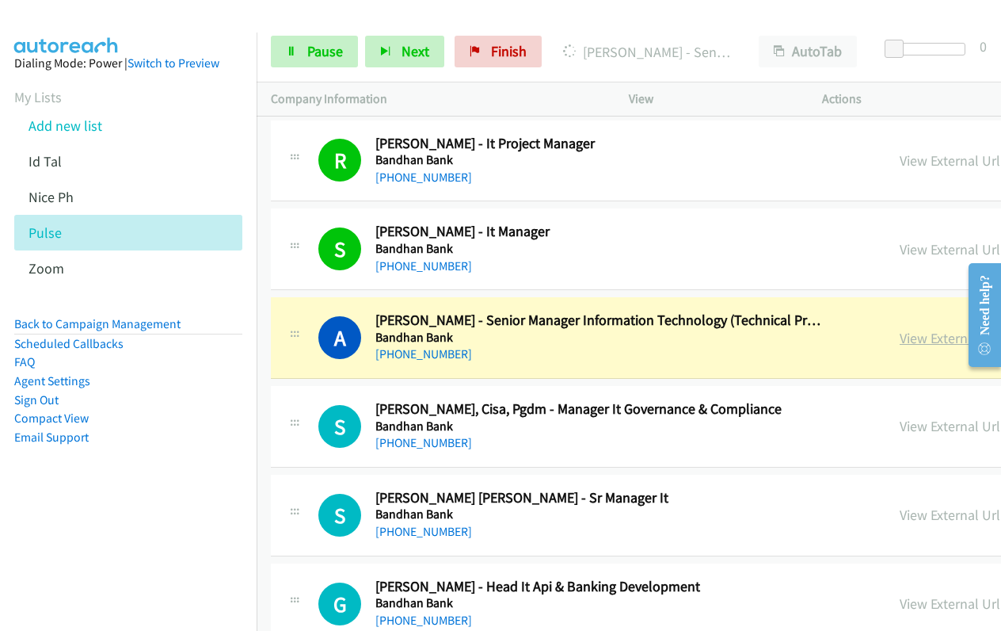
click at [900, 342] on link "View External Url" at bounding box center [950, 338] width 101 height 18
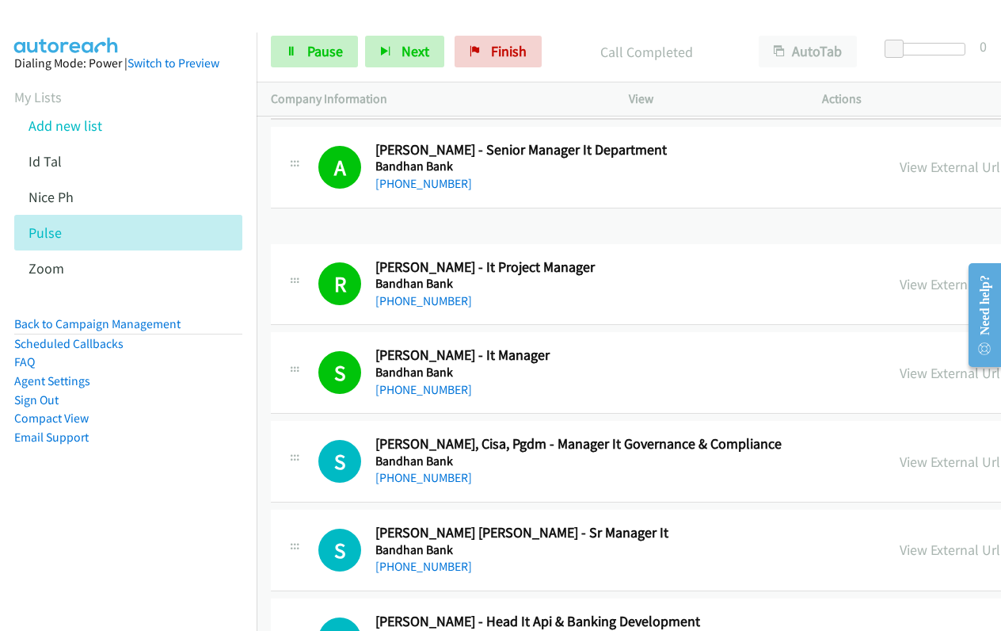
scroll to position [9757, 0]
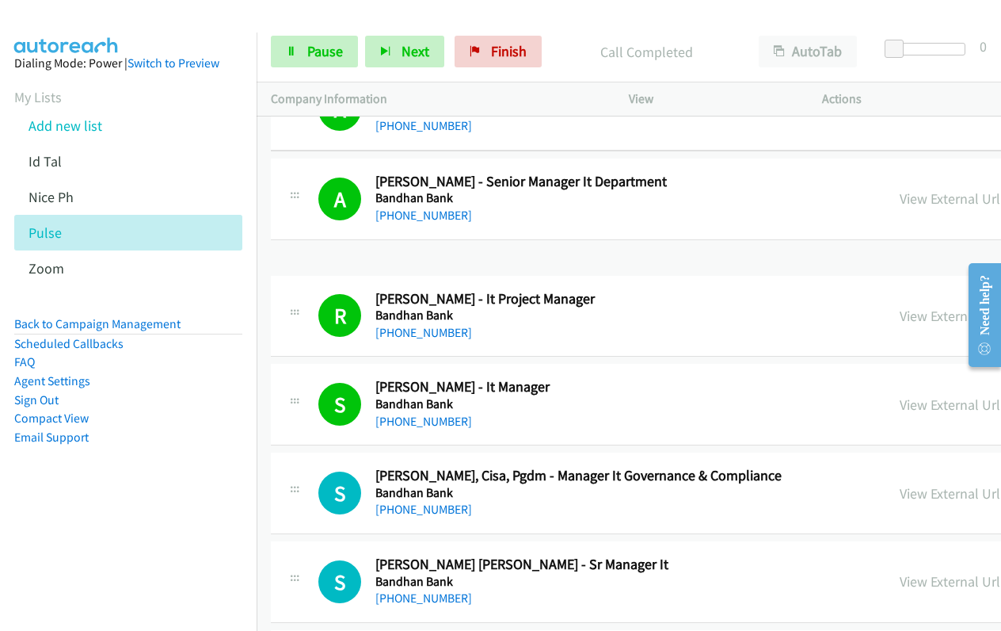
click at [696, 97] on p "View" at bounding box center [711, 99] width 165 height 19
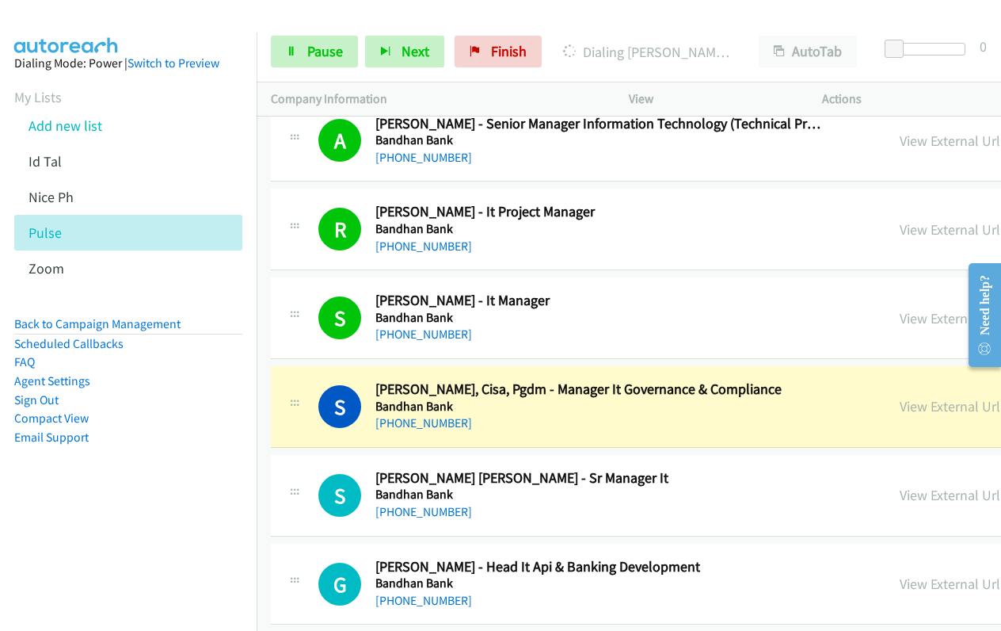
scroll to position [10121, 0]
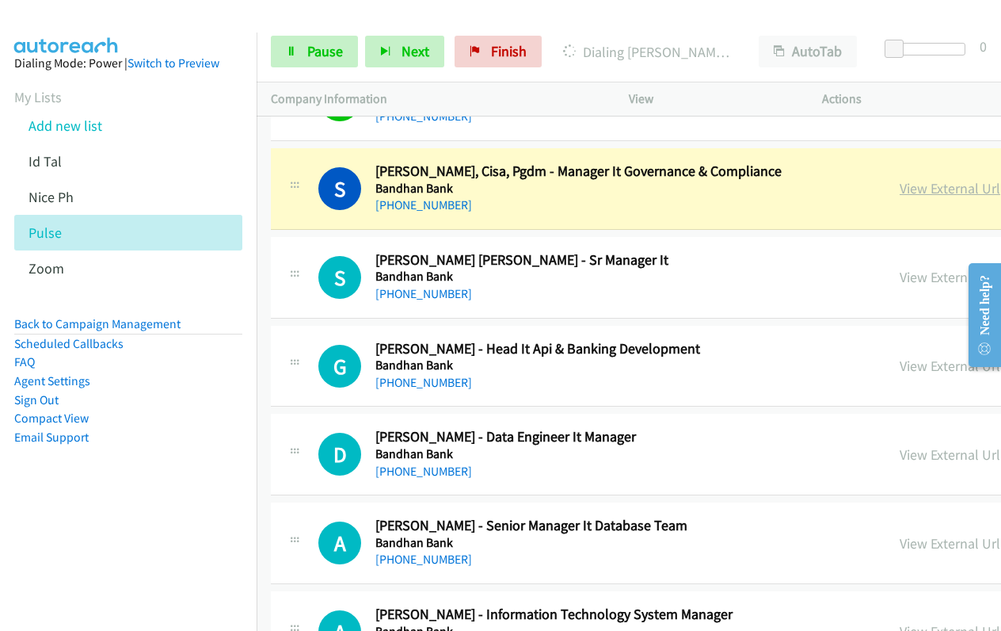
click at [900, 192] on link "View External Url" at bounding box center [950, 188] width 101 height 18
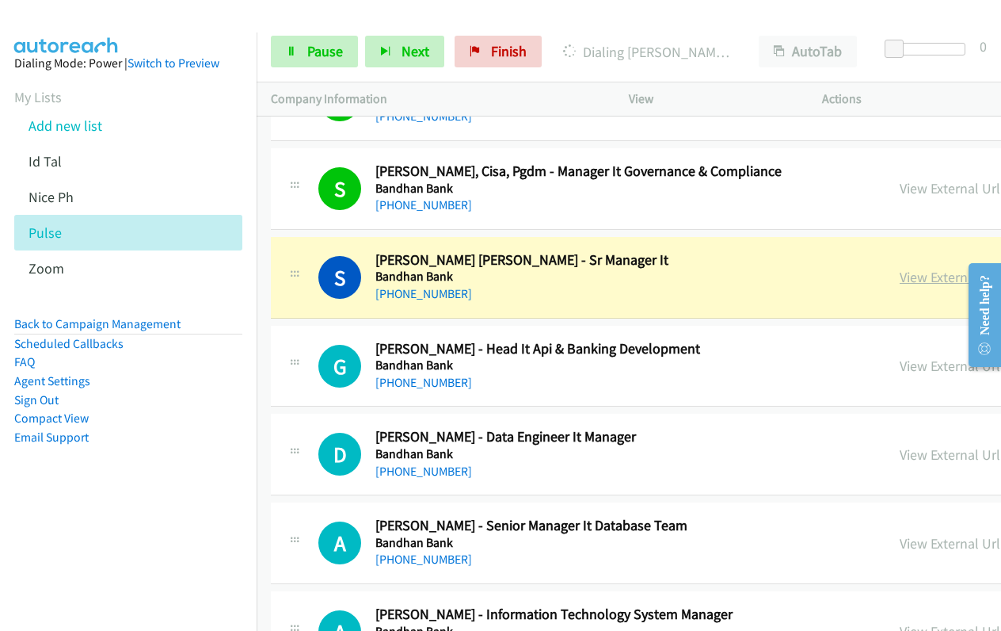
click at [900, 278] on link "View External Url" at bounding box center [950, 277] width 101 height 18
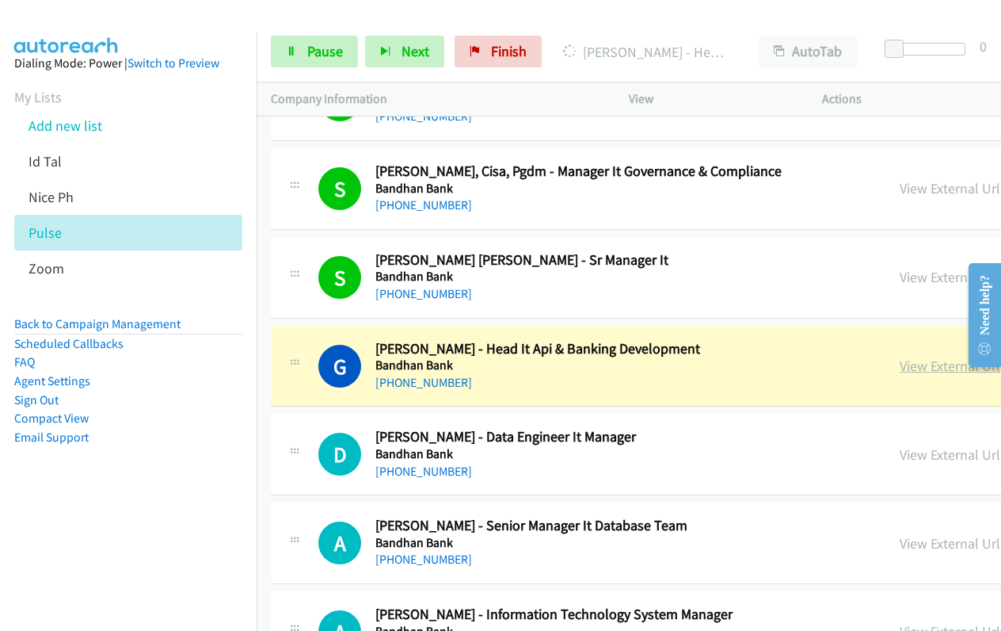
click at [900, 372] on link "View External Url" at bounding box center [950, 366] width 101 height 18
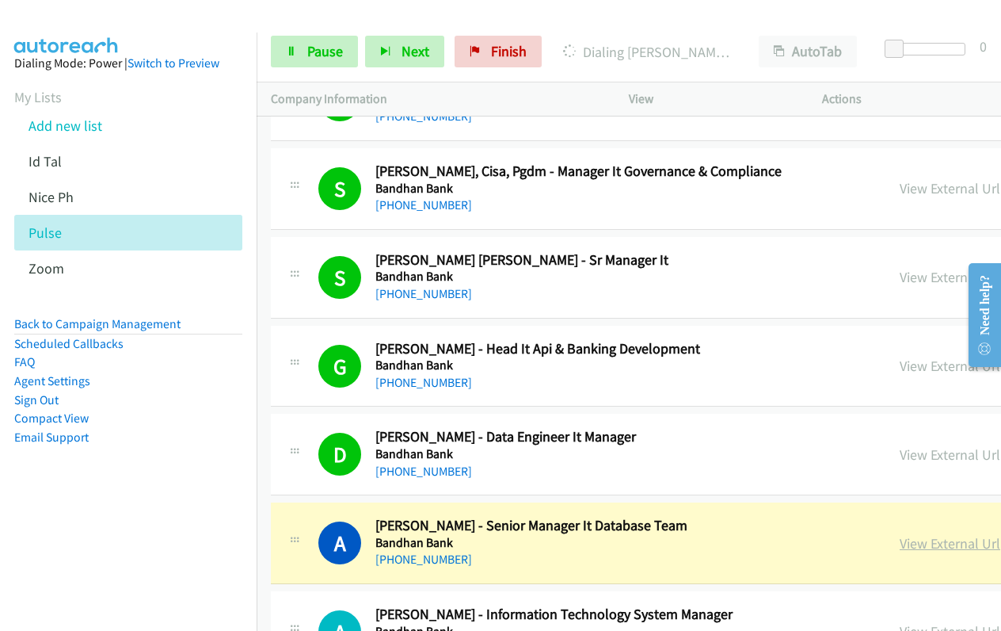
click at [900, 543] on link "View External Url" at bounding box center [950, 543] width 101 height 18
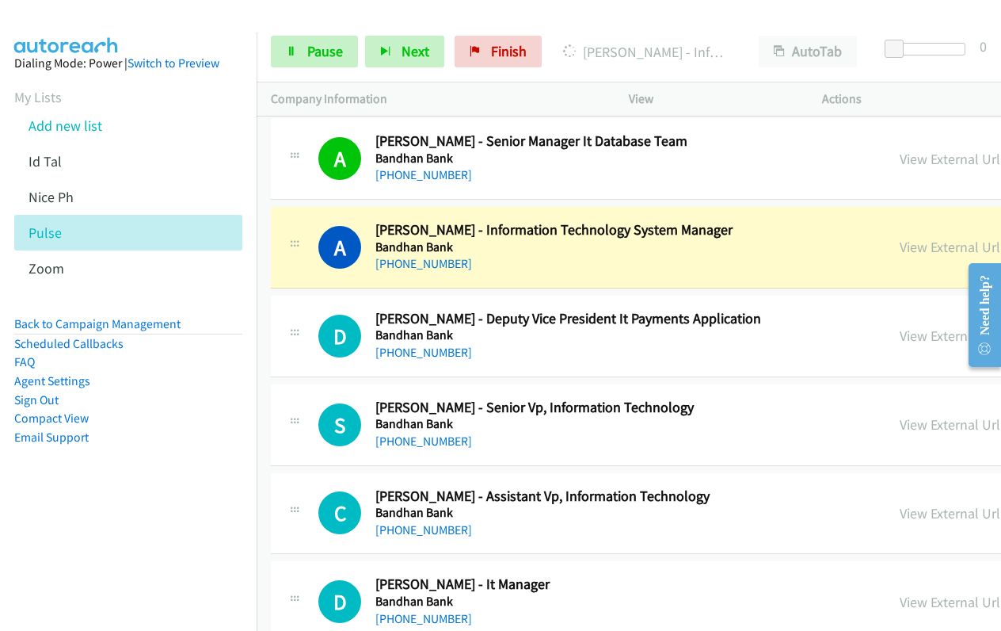
scroll to position [10517, 0]
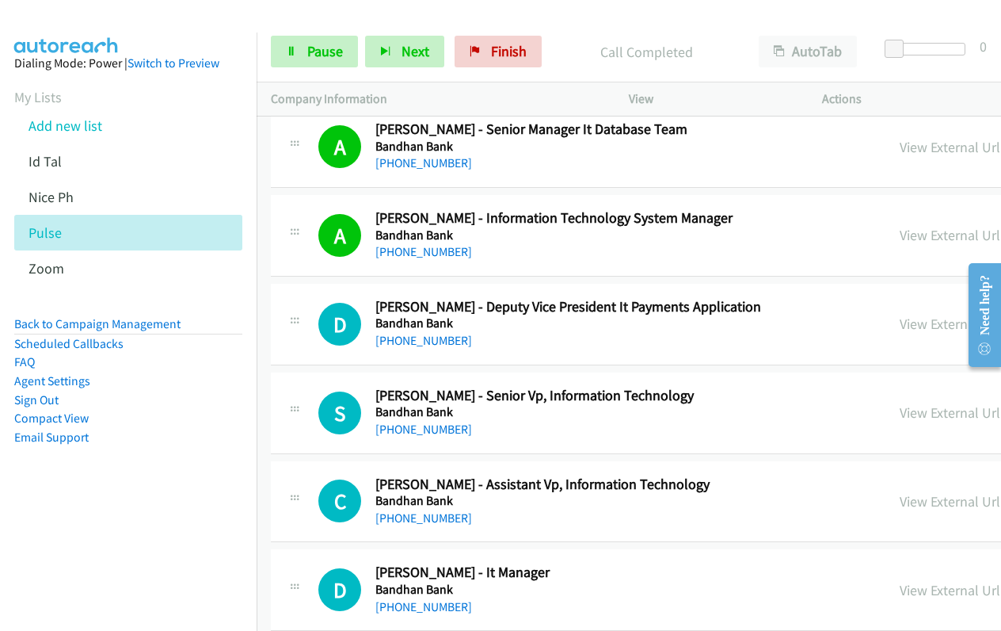
click at [330, 69] on div "Start Calls Pause Next Finish Call Completed AutoTab AutoTab 0" at bounding box center [629, 51] width 745 height 61
click at [333, 48] on span "Pause" at bounding box center [325, 51] width 36 height 18
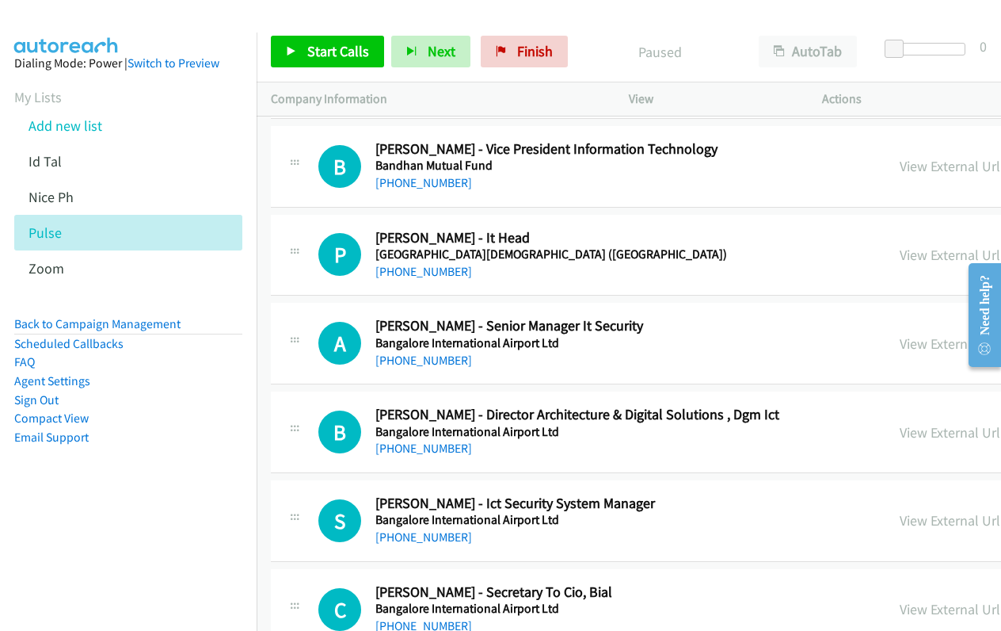
scroll to position [12260, 0]
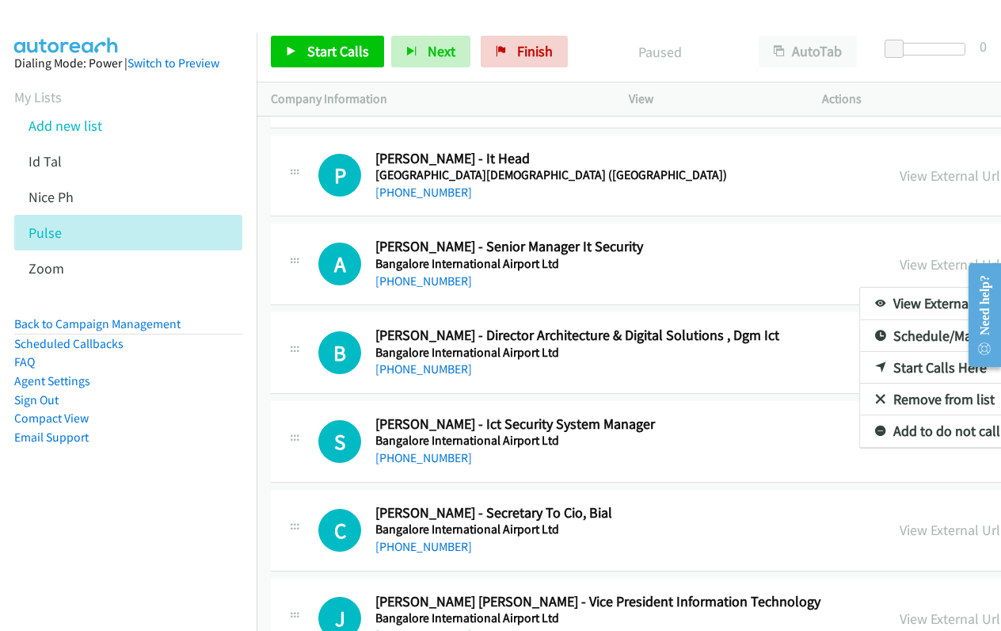
click at [860, 365] on link "Start Calls Here" at bounding box center [965, 368] width 211 height 32
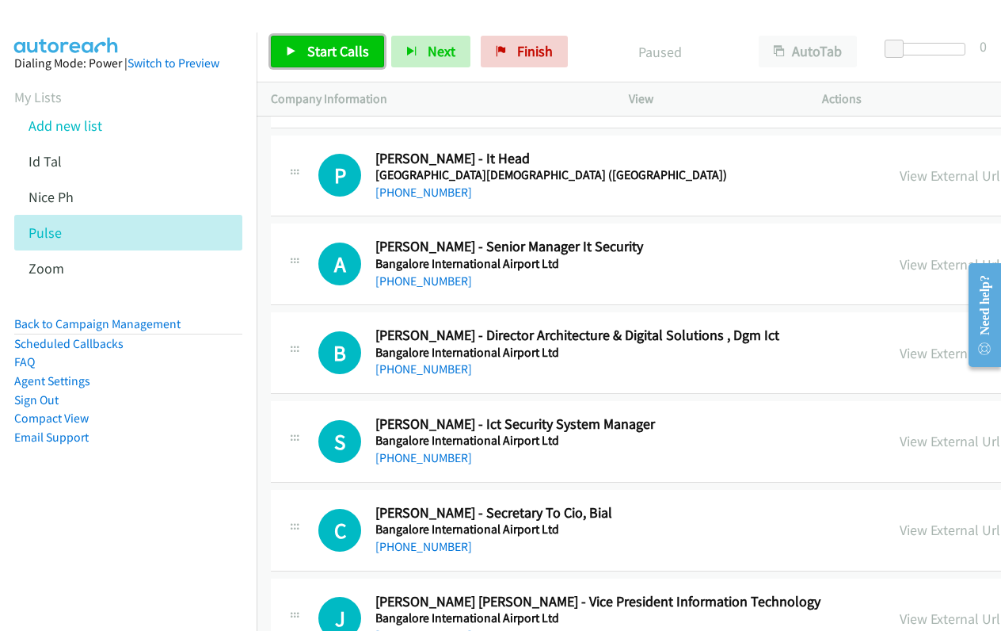
click at [318, 52] on span "Start Calls" at bounding box center [338, 51] width 62 height 18
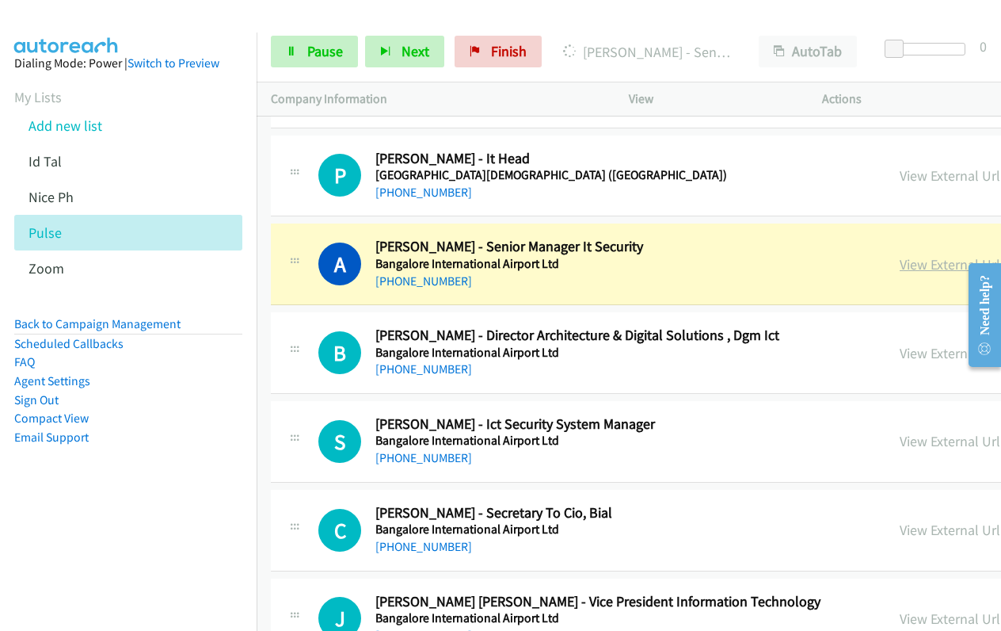
click at [900, 265] on link "View External Url" at bounding box center [950, 264] width 101 height 18
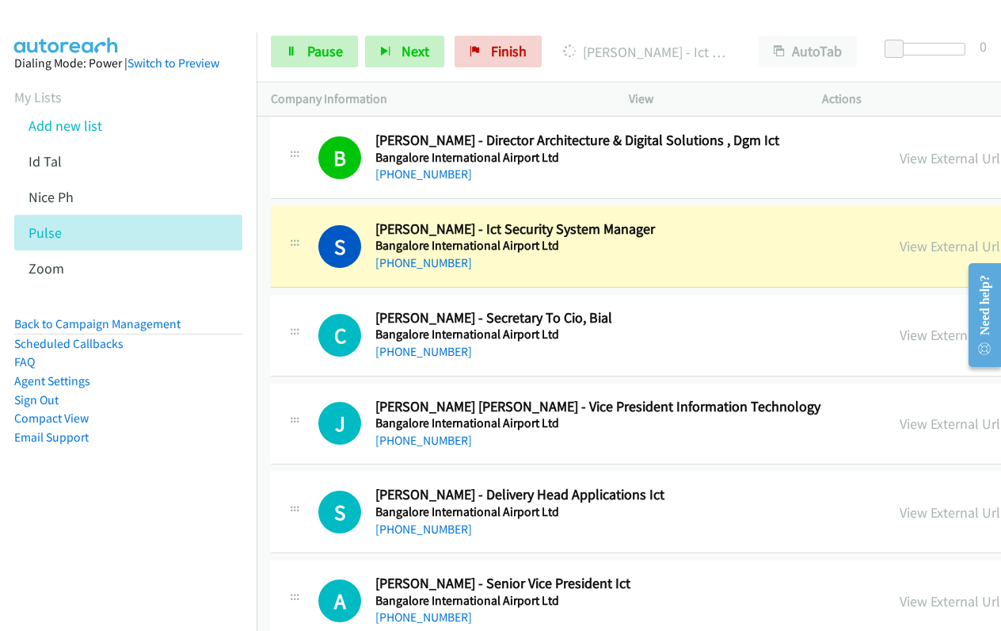
scroll to position [12498, 0]
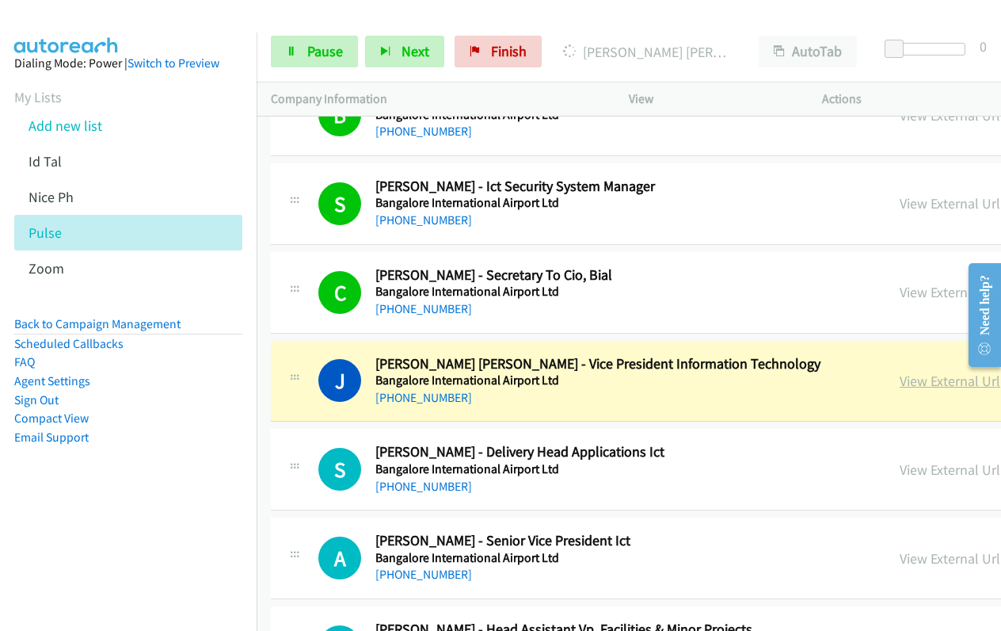
click at [900, 387] on link "View External Url" at bounding box center [950, 381] width 101 height 18
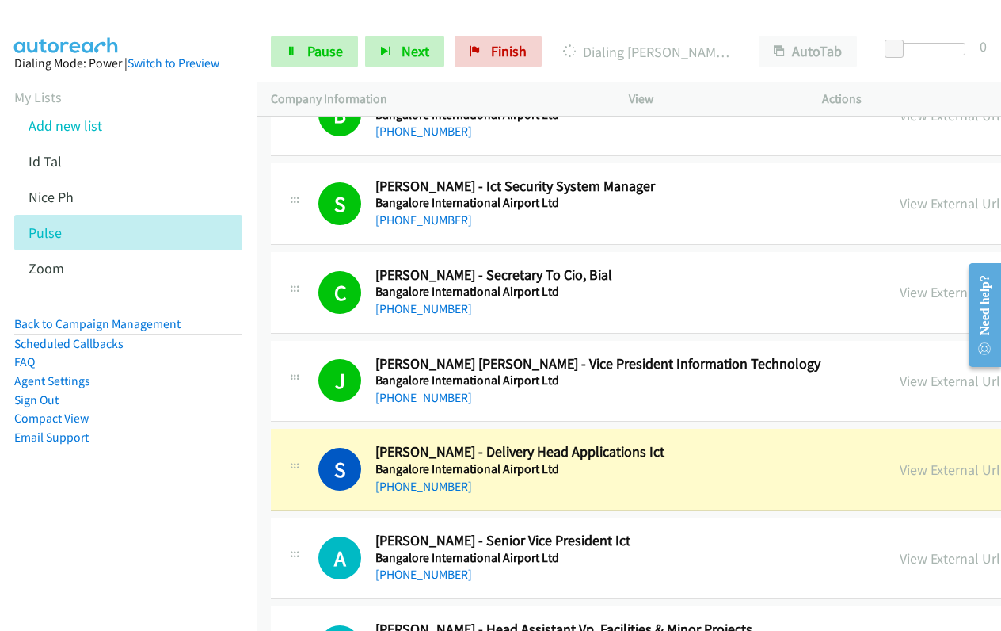
click at [900, 465] on link "View External Url" at bounding box center [950, 469] width 101 height 18
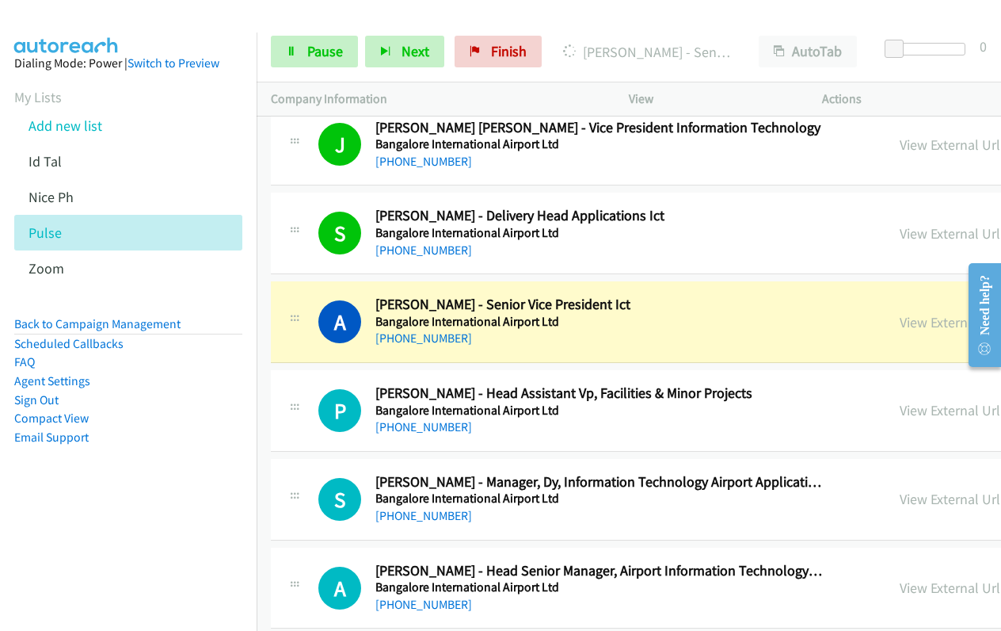
scroll to position [12735, 0]
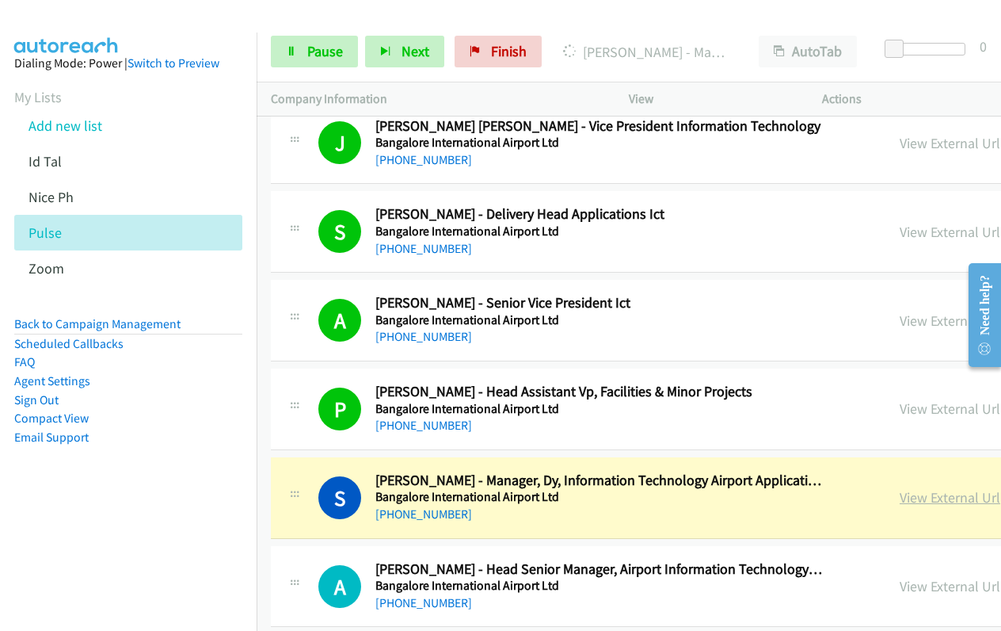
click at [900, 498] on link "View External Url" at bounding box center [950, 497] width 101 height 18
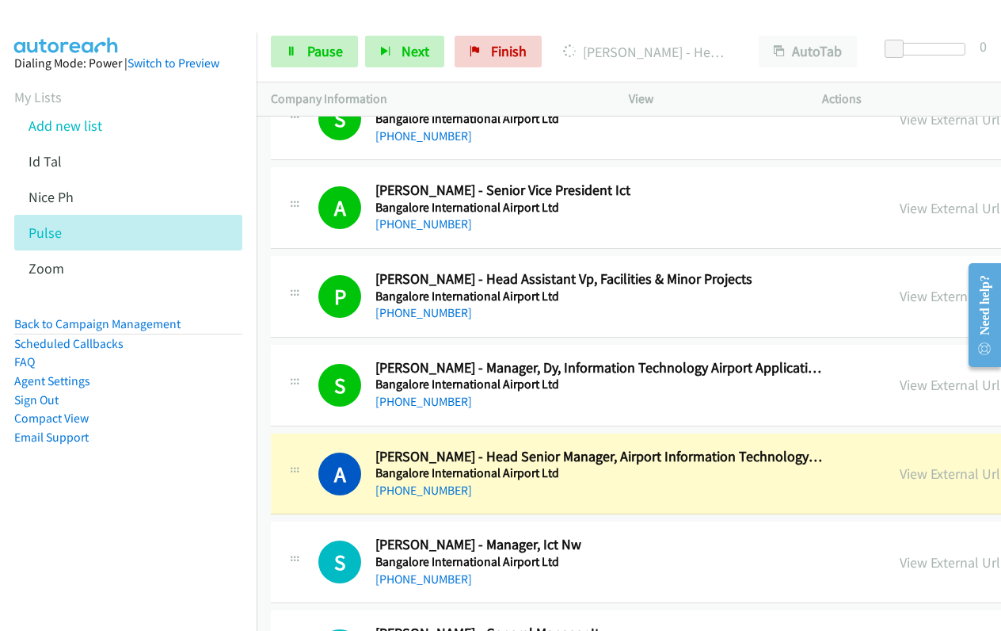
scroll to position [12973, 0]
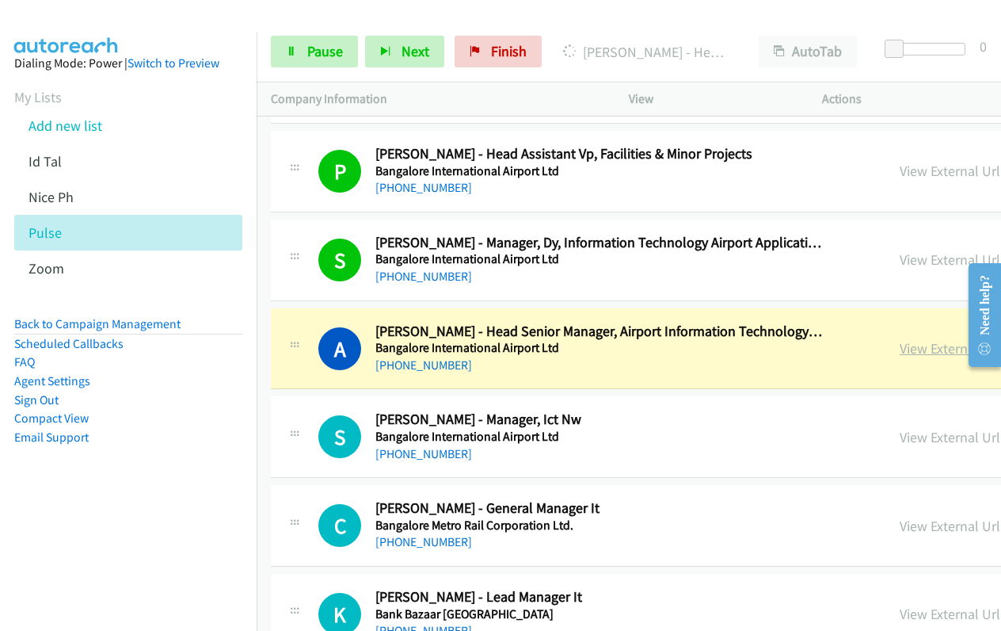
click at [900, 346] on link "View External Url" at bounding box center [950, 348] width 101 height 18
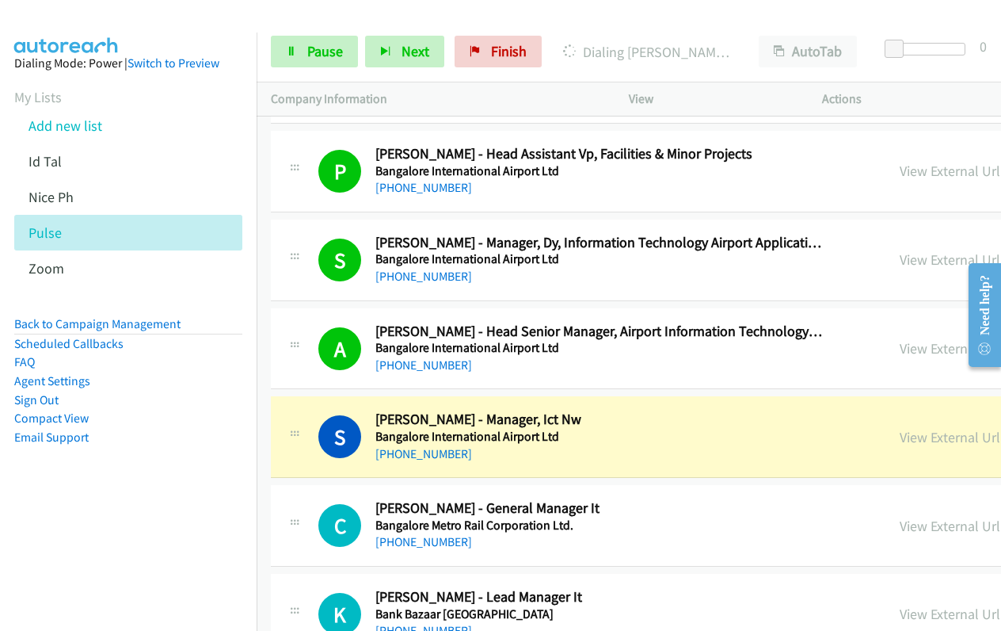
scroll to position [13052, 0]
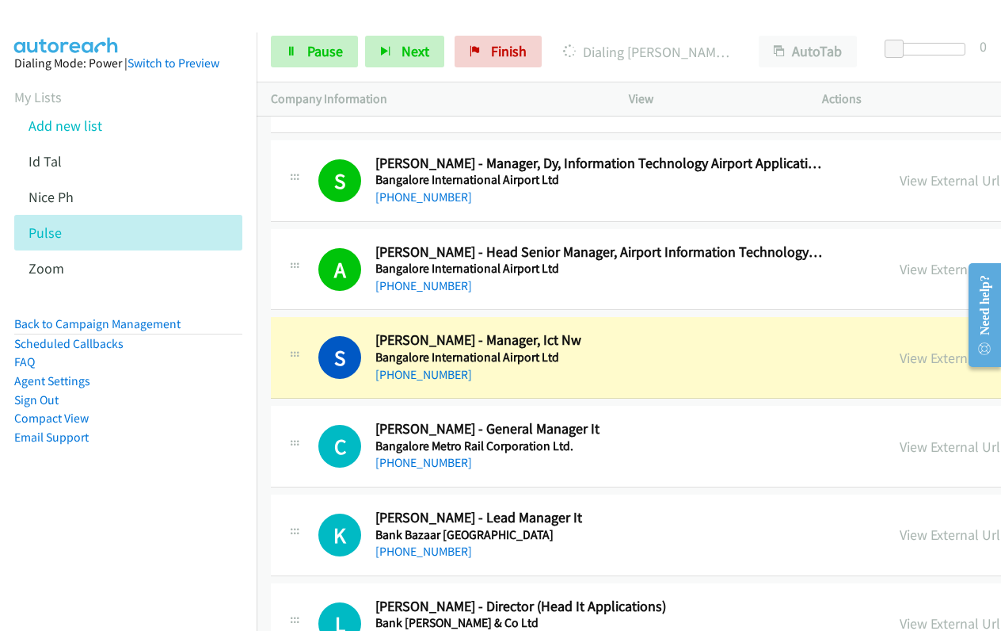
click at [900, 360] on link "View External Url" at bounding box center [950, 358] width 101 height 18
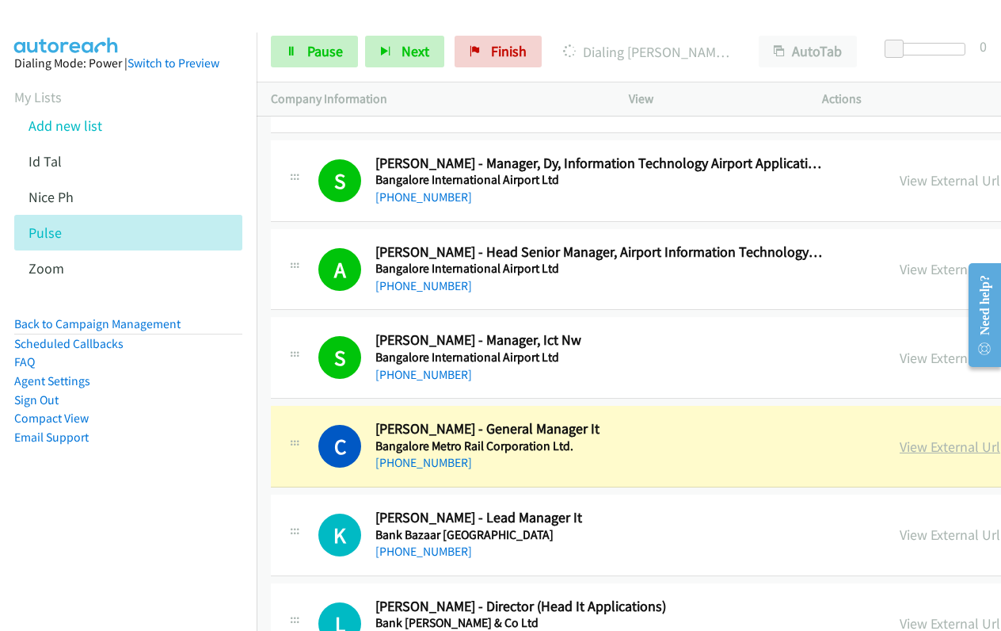
click at [900, 440] on link "View External Url" at bounding box center [950, 446] width 101 height 18
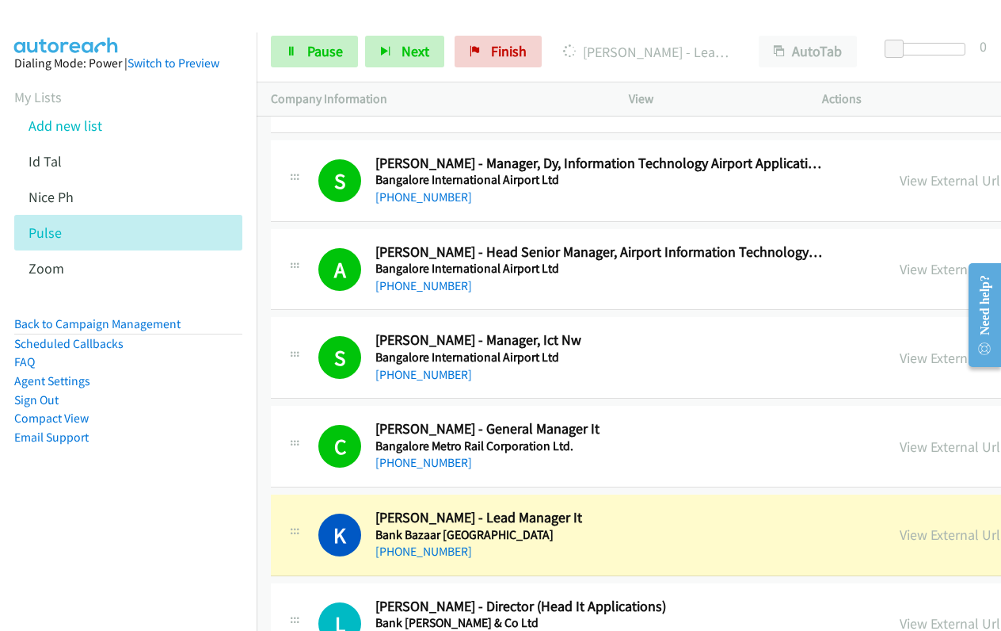
scroll to position [13290, 0]
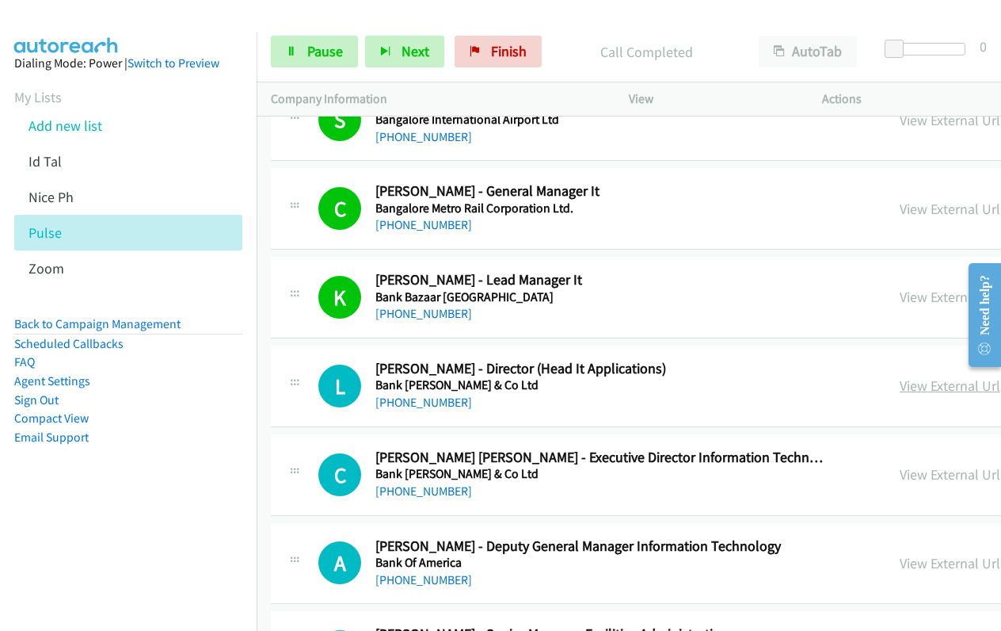
click at [900, 384] on link "View External Url" at bounding box center [950, 385] width 101 height 18
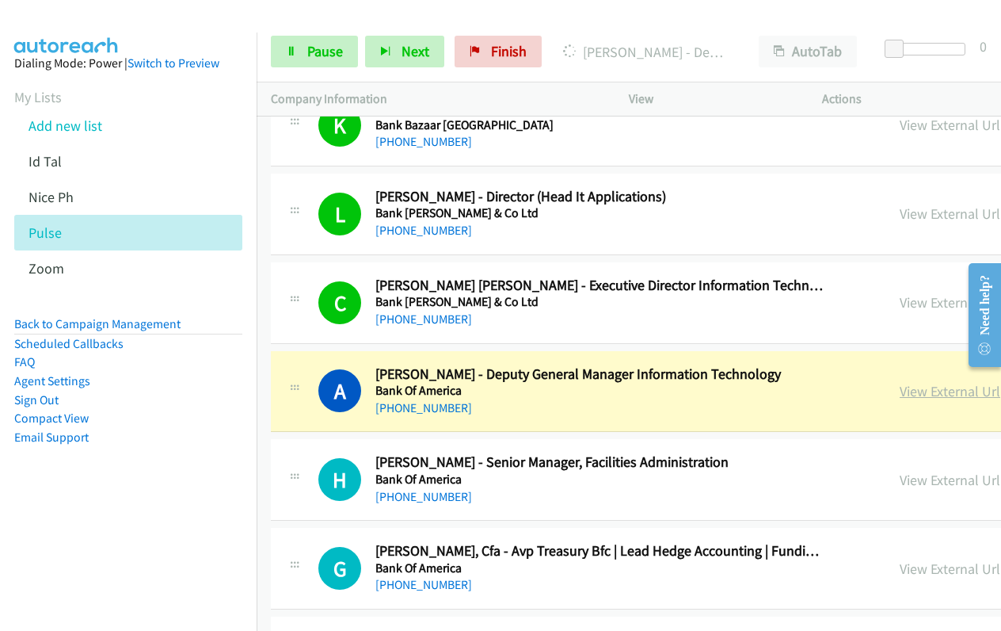
scroll to position [13528, 0]
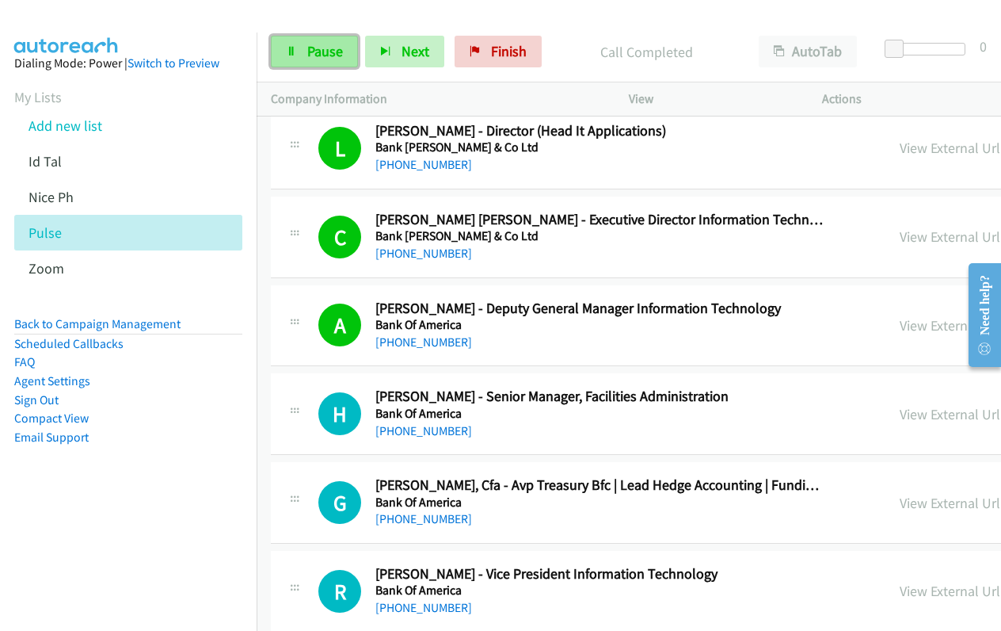
click at [326, 51] on span "Pause" at bounding box center [325, 51] width 36 height 18
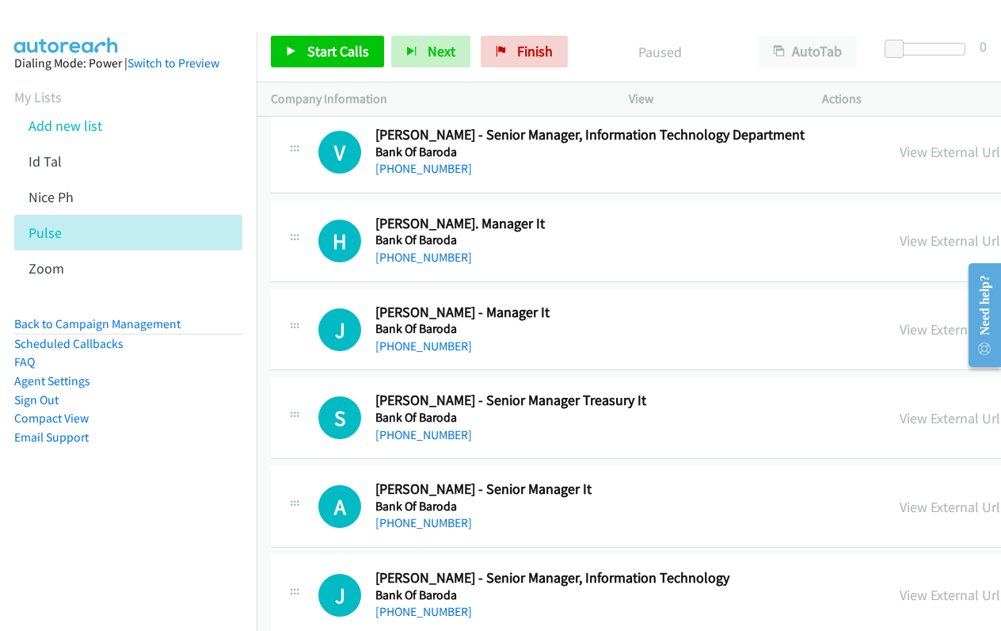
scroll to position [15825, 0]
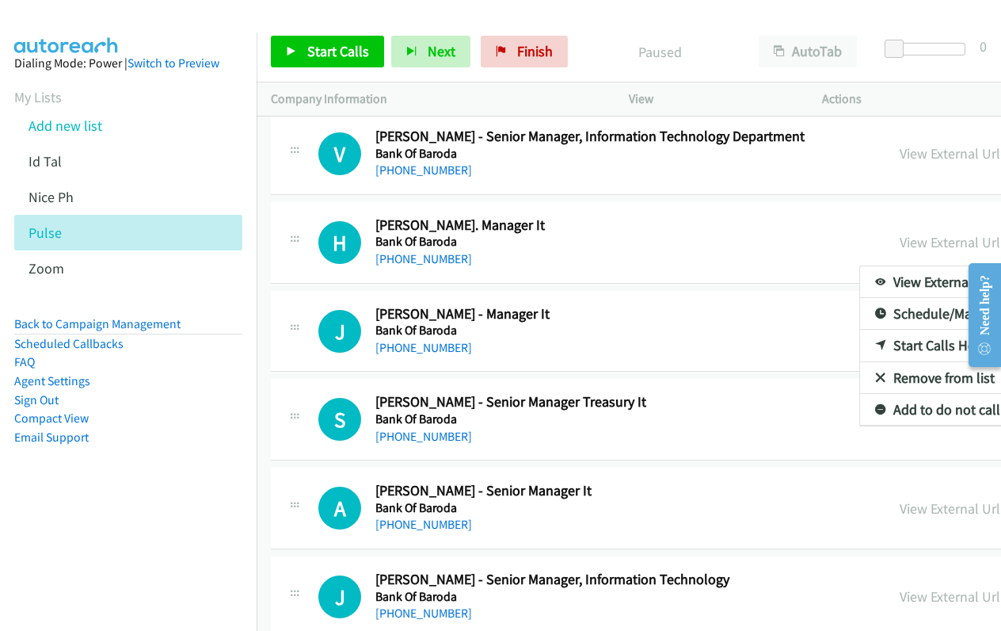
click at [860, 346] on link "Start Calls Here" at bounding box center [965, 346] width 211 height 32
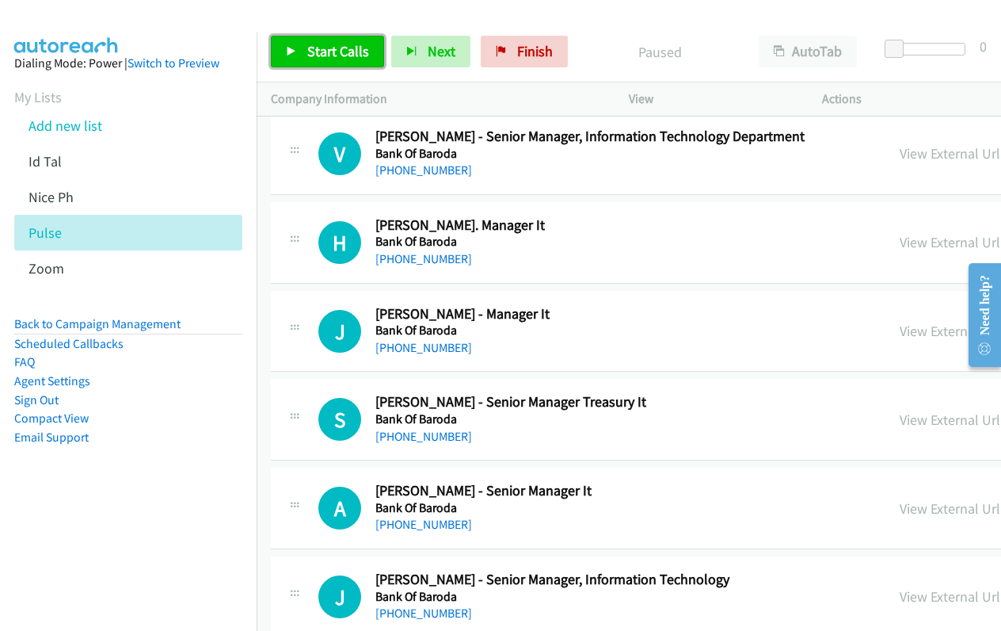
click at [356, 54] on span "Start Calls" at bounding box center [338, 51] width 62 height 18
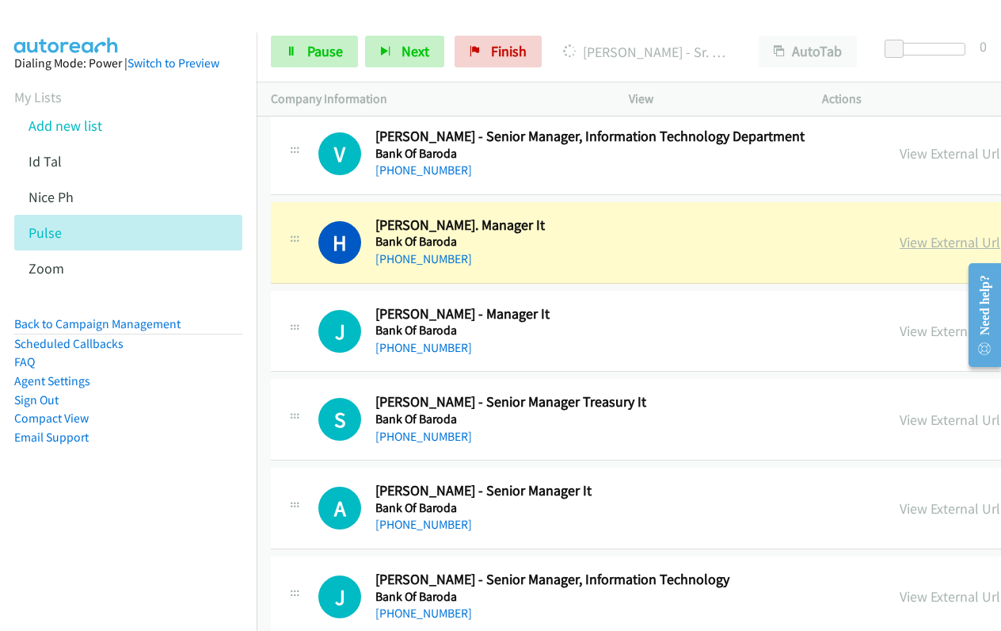
click at [900, 244] on link "View External Url" at bounding box center [950, 242] width 101 height 18
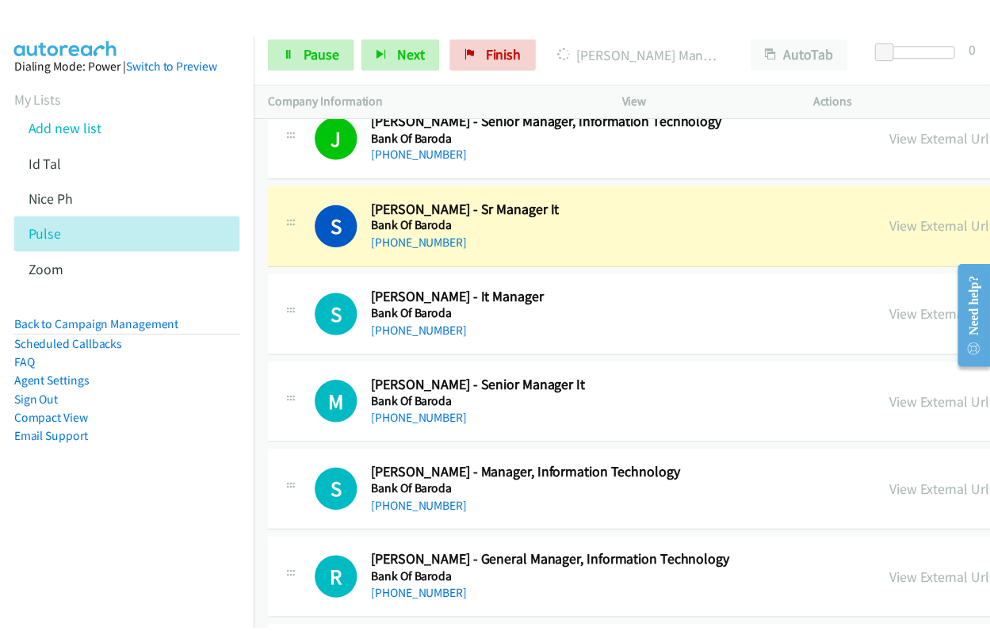
scroll to position [16301, 0]
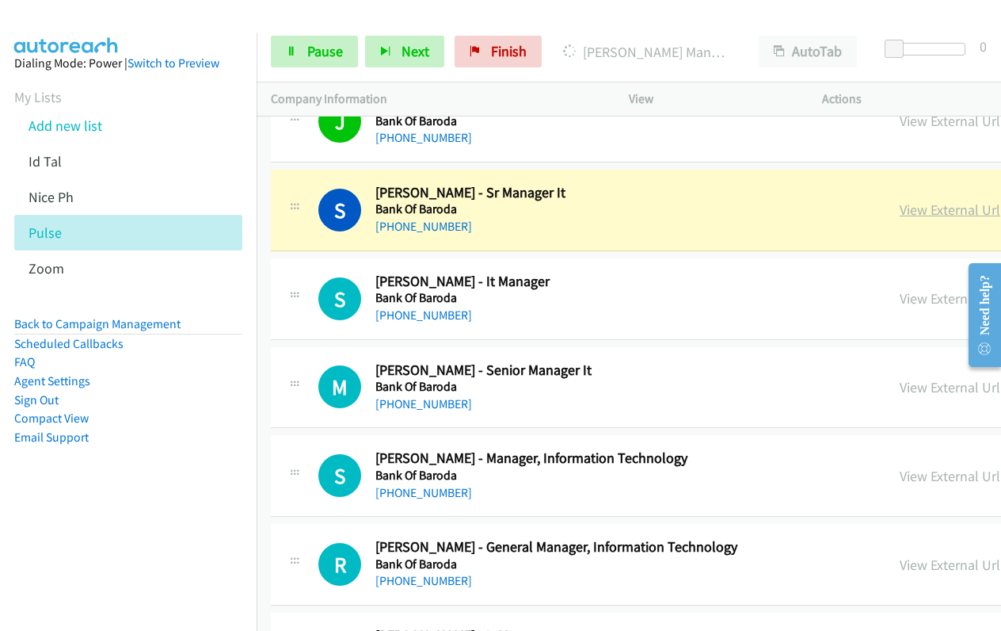
click at [900, 210] on link "View External Url" at bounding box center [950, 209] width 101 height 18
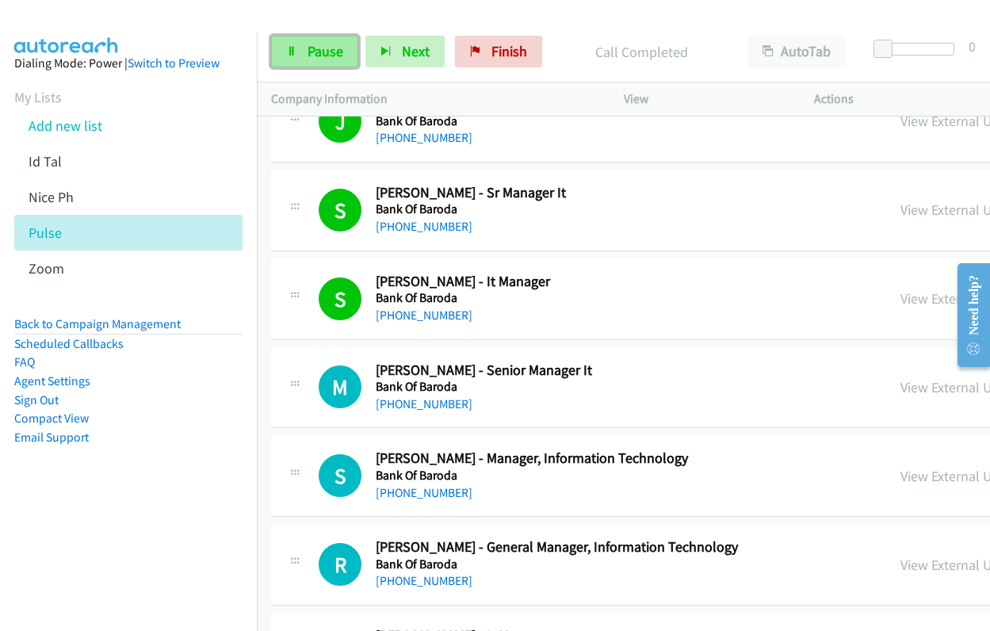
click at [318, 50] on span "Pause" at bounding box center [325, 51] width 36 height 18
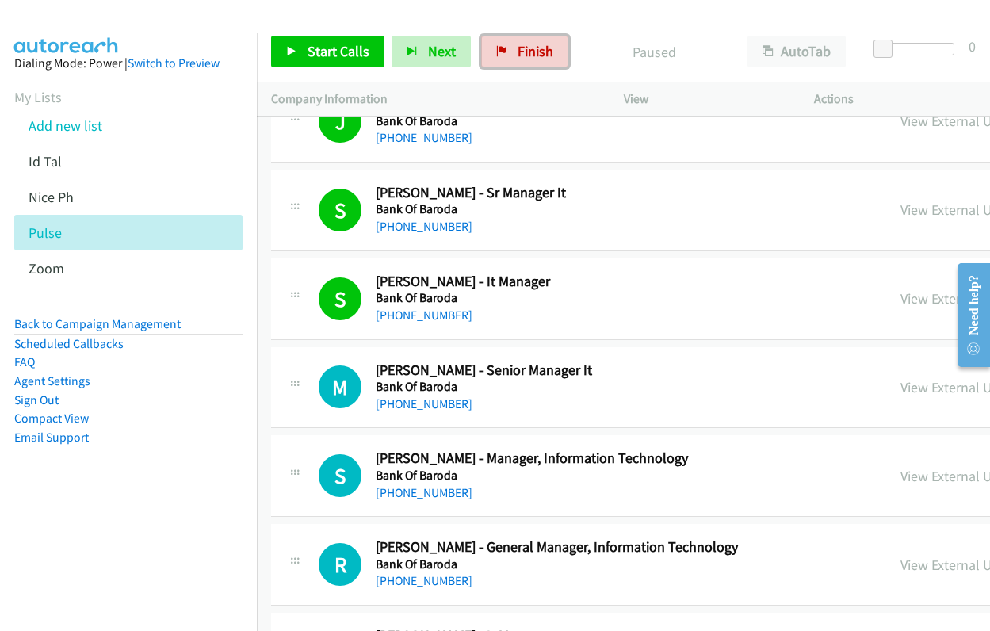
drag, startPoint x: 513, startPoint y: 45, endPoint x: 565, endPoint y: 83, distance: 64.7
click at [517, 45] on span "Finish" at bounding box center [535, 51] width 36 height 18
